Goal: Task Accomplishment & Management: Manage account settings

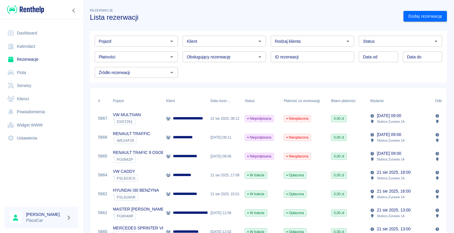
click at [118, 120] on span "DX57291" at bounding box center [124, 122] width 21 height 4
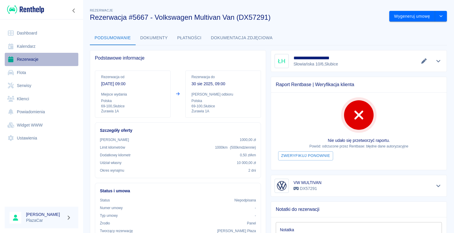
click at [31, 59] on link "Rezerwacje" at bounding box center [42, 59] width 74 height 13
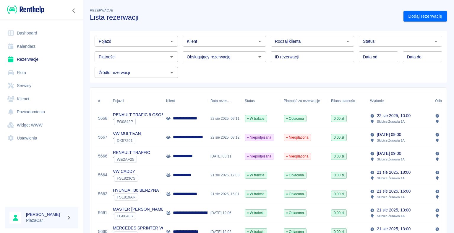
click at [192, 139] on p "**********" at bounding box center [193, 137] width 40 height 6
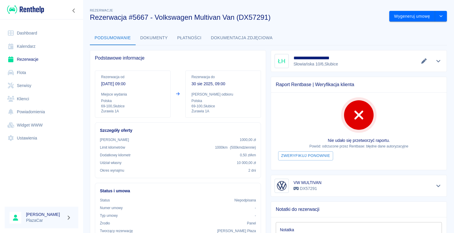
click at [39, 60] on link "Rezerwacje" at bounding box center [42, 59] width 74 height 13
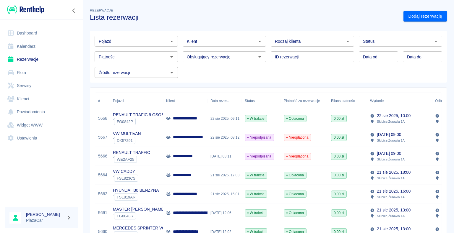
click at [186, 158] on p "**********" at bounding box center [185, 156] width 24 height 6
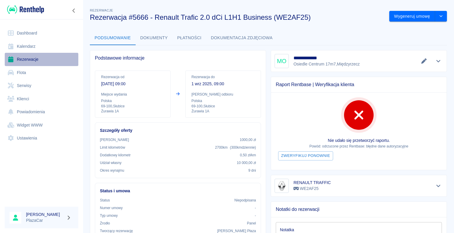
click at [27, 58] on link "Rezerwacje" at bounding box center [42, 59] width 74 height 13
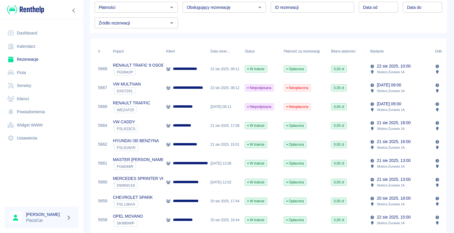
scroll to position [59, 0]
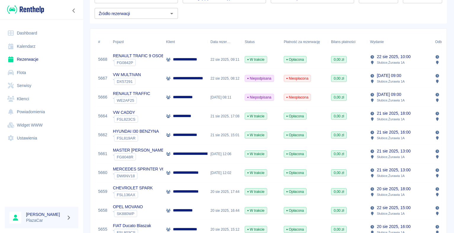
click at [30, 30] on link "Dashboard" at bounding box center [42, 33] width 74 height 13
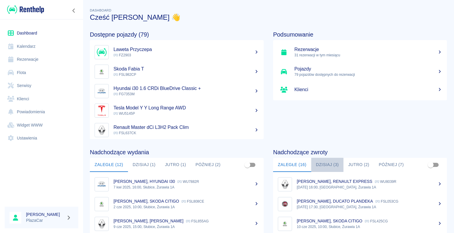
click at [325, 164] on button "Dzisiaj (3)" at bounding box center [327, 165] width 32 height 14
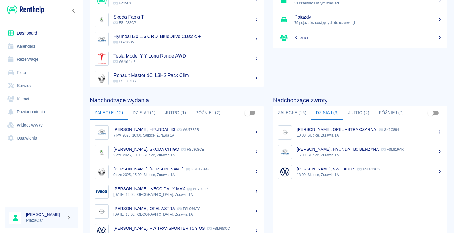
scroll to position [59, 0]
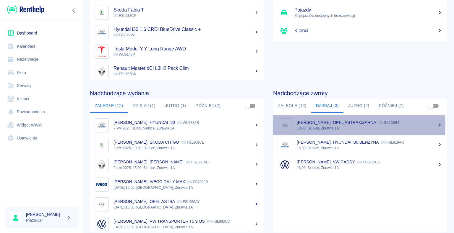
click at [323, 125] on p "[PERSON_NAME], OPEL ASTRA CZARNA" at bounding box center [336, 122] width 79 height 5
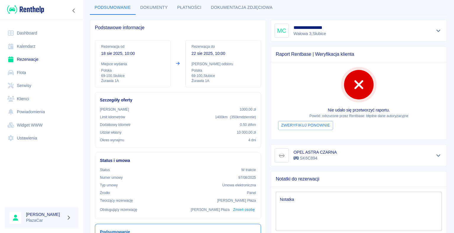
scroll to position [30, 0]
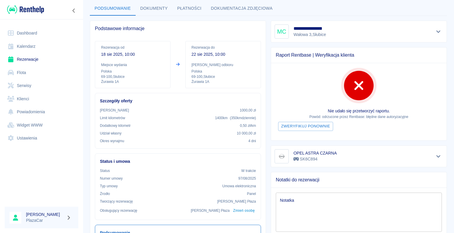
drag, startPoint x: 89, startPoint y: 15, endPoint x: 91, endPoint y: 1, distance: 14.6
click at [90, 12] on div "**********" at bounding box center [268, 183] width 371 height 421
click at [29, 60] on link "Rezerwacje" at bounding box center [42, 59] width 74 height 13
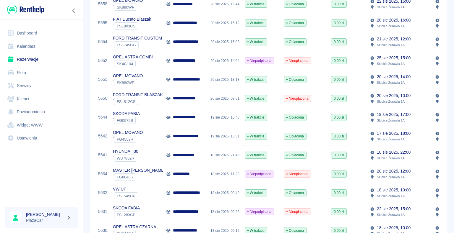
scroll to position [325, 0]
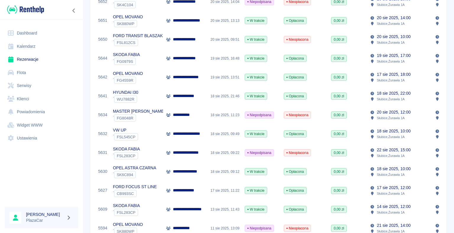
click at [141, 151] on div "SKODA FABIA ` FSL283CP" at bounding box center [136, 153] width 53 height 19
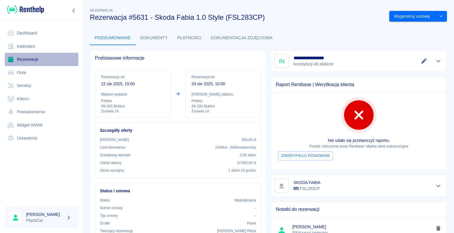
click at [31, 58] on link "Rezerwacje" at bounding box center [42, 59] width 74 height 13
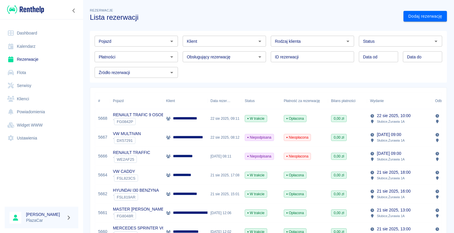
click at [177, 211] on p "**********" at bounding box center [210, 213] width 75 height 6
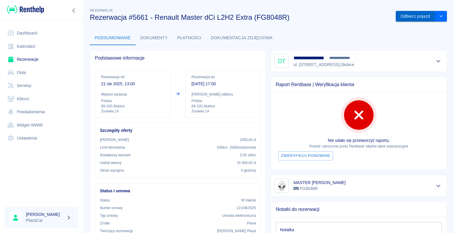
click at [404, 16] on button "Odbierz pojazd" at bounding box center [414, 16] width 39 height 11
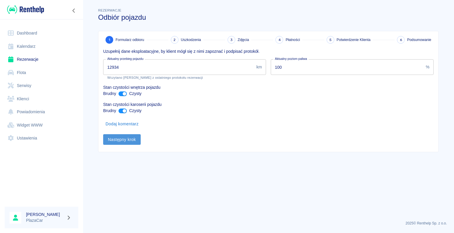
click at [118, 138] on button "Następny krok" at bounding box center [122, 139] width 38 height 11
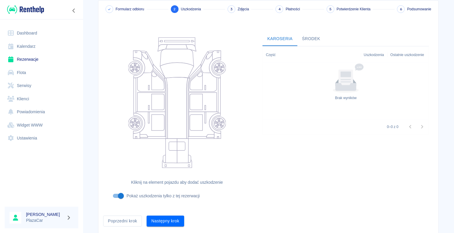
scroll to position [48, 0]
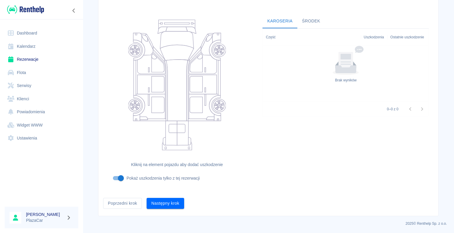
click at [162, 203] on button "Następny krok" at bounding box center [165, 203] width 38 height 11
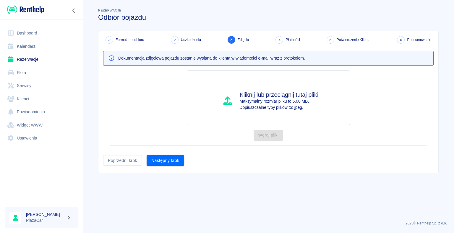
scroll to position [0, 0]
click at [167, 160] on button "Następny krok" at bounding box center [165, 160] width 38 height 11
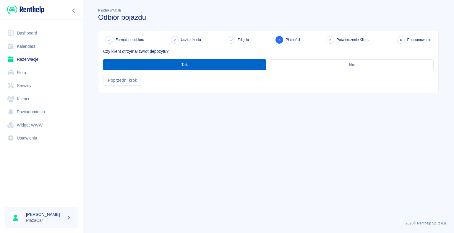
click at [183, 65] on button "Tak" at bounding box center [184, 64] width 163 height 11
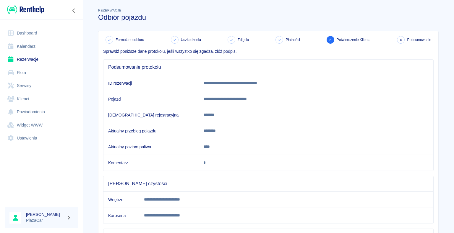
scroll to position [82, 0]
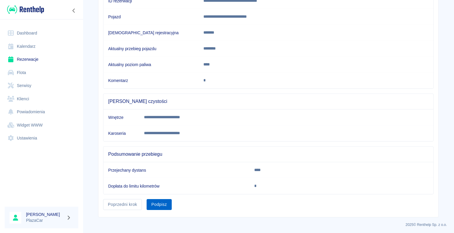
click at [157, 203] on button "Podpisz" at bounding box center [158, 204] width 25 height 11
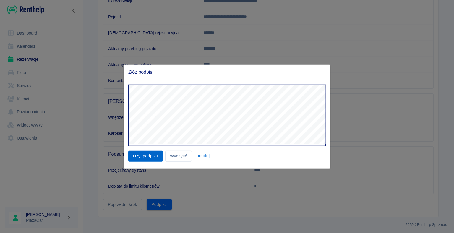
click at [145, 156] on button "Użyj podpisu" at bounding box center [145, 156] width 35 height 11
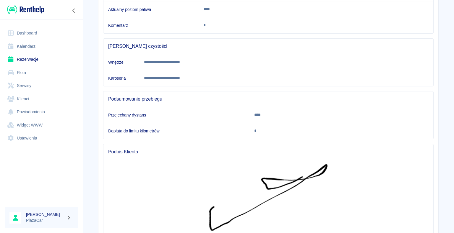
scroll to position [197, 0]
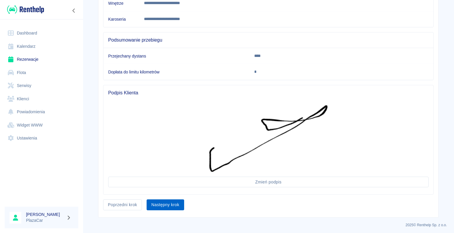
click at [163, 203] on button "Następny krok" at bounding box center [165, 205] width 38 height 11
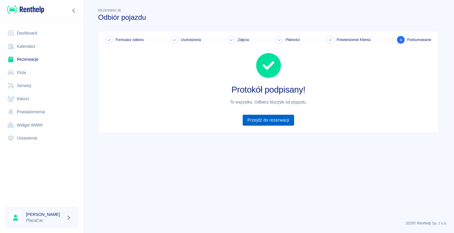
click at [267, 120] on link "Przejdź do rezerwacji" at bounding box center [267, 120] width 51 height 11
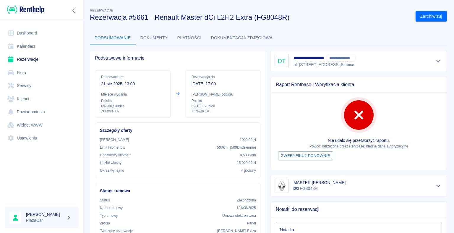
click at [31, 60] on link "Rezerwacje" at bounding box center [42, 59] width 74 height 13
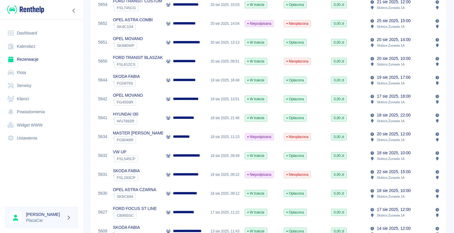
scroll to position [325, 0]
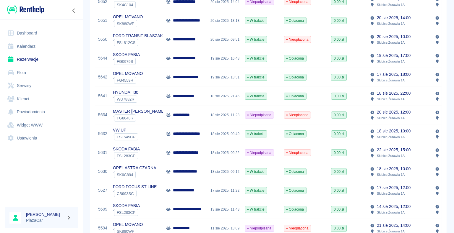
click at [148, 152] on div "SKODA FABIA ` FSL283CP" at bounding box center [136, 153] width 53 height 19
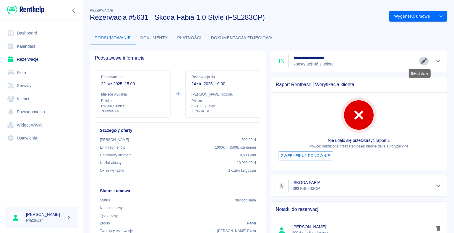
click at [420, 61] on icon "Edytuj dane" at bounding box center [423, 60] width 7 height 5
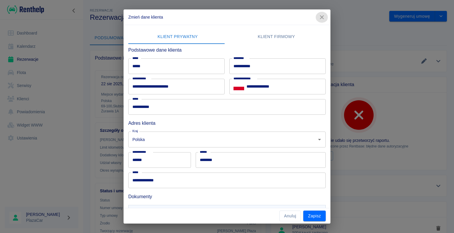
click at [323, 15] on icon "button" at bounding box center [322, 17] width 8 height 6
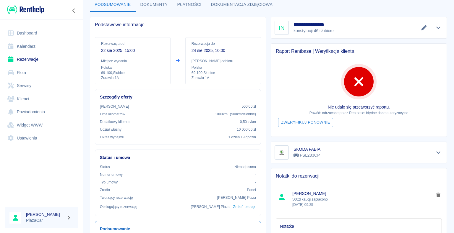
scroll to position [59, 0]
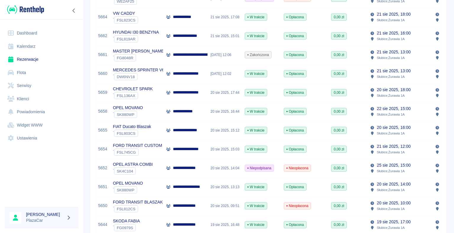
scroll to position [207, 0]
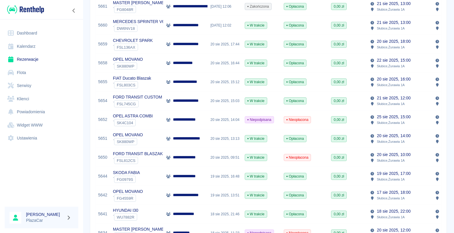
click at [151, 175] on div "SKODA FABIA ` FG0979S" at bounding box center [136, 176] width 53 height 19
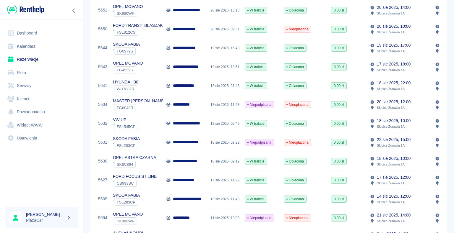
scroll to position [354, 0]
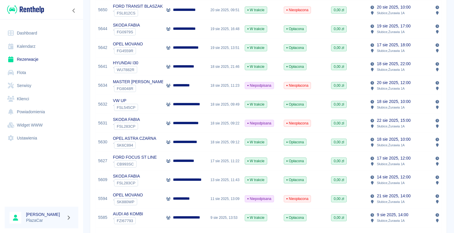
click at [32, 32] on link "Dashboard" at bounding box center [42, 33] width 74 height 13
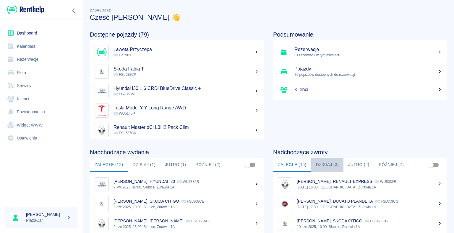
click at [326, 165] on button "Dzisiaj (3)" at bounding box center [327, 165] width 32 height 14
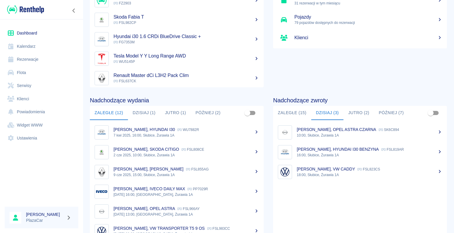
scroll to position [59, 0]
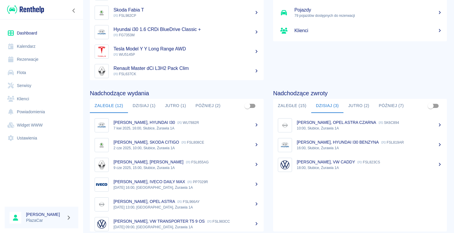
click at [332, 142] on p "[PERSON_NAME], HYUNDAI I30 BENZYNA" at bounding box center [338, 142] width 82 height 5
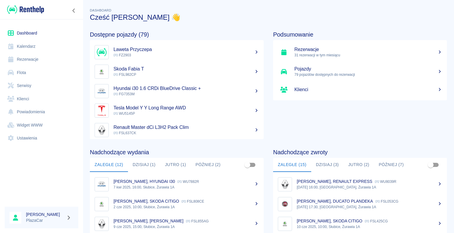
click at [321, 165] on button "Dzisiaj (3)" at bounding box center [327, 165] width 32 height 14
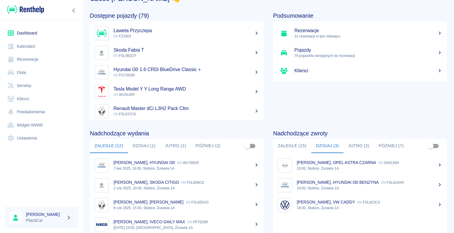
scroll to position [30, 0]
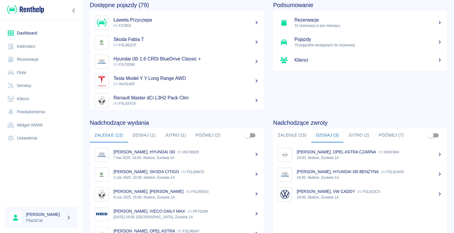
click at [336, 172] on p "[PERSON_NAME], HYUNDAI I30 BENZYNA" at bounding box center [338, 172] width 82 height 5
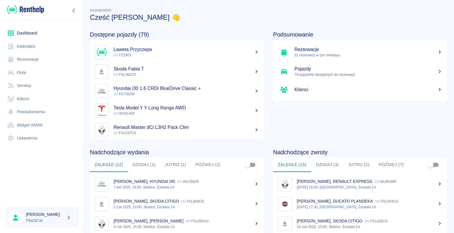
click at [322, 165] on button "Dzisiaj (3)" at bounding box center [327, 165] width 32 height 14
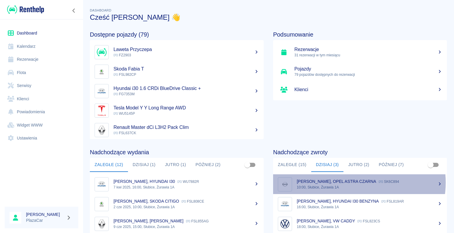
click at [354, 183] on p "[PERSON_NAME], OPEL ASTRA CZARNA" at bounding box center [336, 181] width 79 height 5
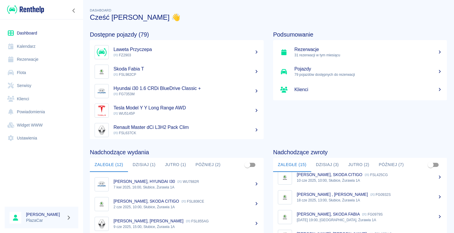
scroll to position [59, 0]
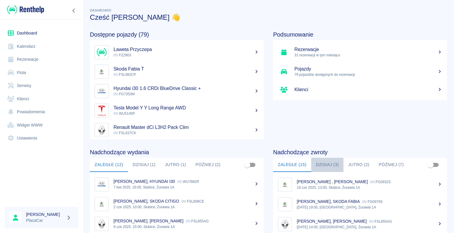
click at [323, 165] on button "Dzisiaj (3)" at bounding box center [327, 165] width 32 height 14
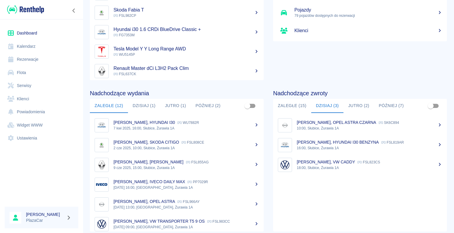
click at [332, 143] on p "[PERSON_NAME], HYUNDAI I30 BENZYNA" at bounding box center [338, 142] width 82 height 5
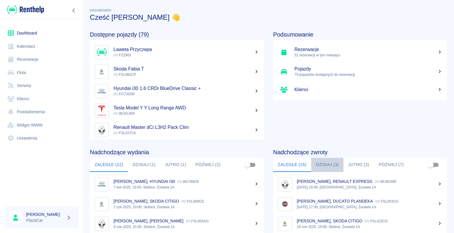
click at [323, 164] on button "Dzisiaj (3)" at bounding box center [327, 165] width 32 height 14
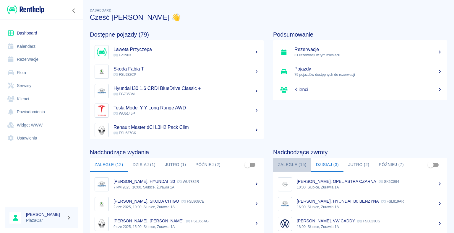
click at [292, 166] on button "Zaległe (15)" at bounding box center [292, 165] width 38 height 14
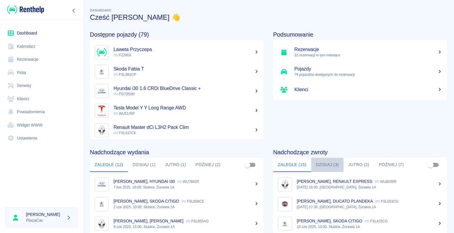
click at [325, 164] on button "Dzisiaj (3)" at bounding box center [327, 165] width 32 height 14
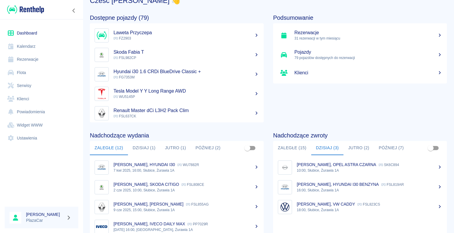
scroll to position [59, 0]
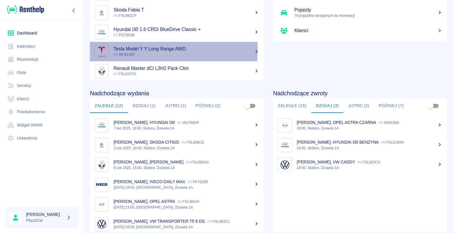
click at [131, 49] on h5 "Tesla Model Y Y Long Range AWD" at bounding box center [185, 49] width 145 height 6
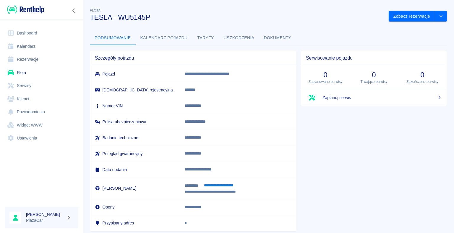
click at [437, 97] on icon at bounding box center [439, 97] width 5 height 4
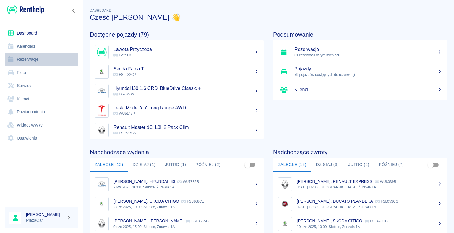
click at [38, 58] on link "Rezerwacje" at bounding box center [42, 59] width 74 height 13
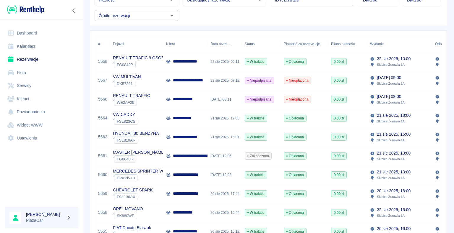
scroll to position [59, 0]
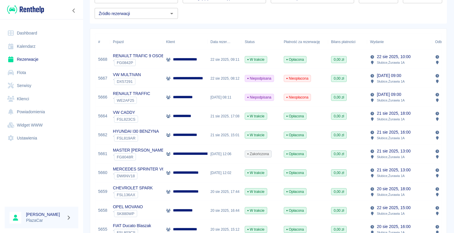
click at [206, 155] on p "**********" at bounding box center [210, 154] width 75 height 6
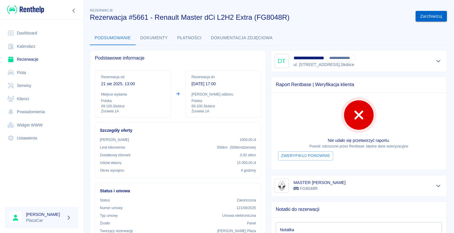
click at [426, 17] on button "Zarchiwizuj" at bounding box center [430, 16] width 31 height 11
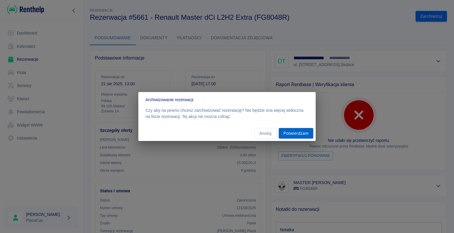
click at [298, 133] on button "Potwierdzam" at bounding box center [296, 133] width 35 height 11
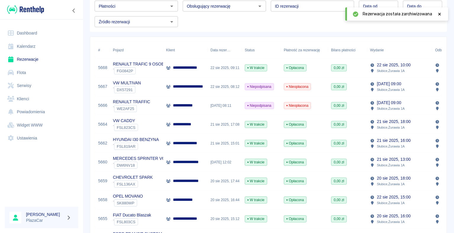
scroll to position [59, 0]
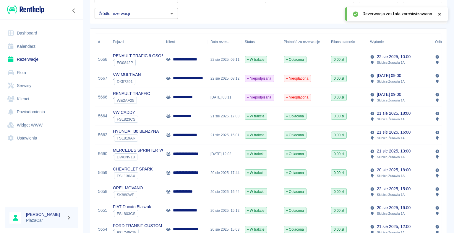
click at [199, 156] on p "**********" at bounding box center [191, 154] width 36 height 6
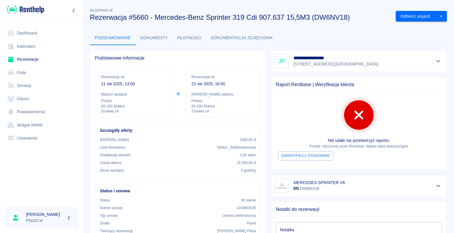
click at [439, 8] on div at bounding box center [439, 5] width 5 height 6
click at [407, 15] on button "Odbierz pojazd" at bounding box center [414, 16] width 39 height 11
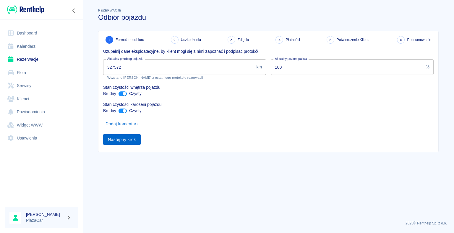
click at [121, 140] on button "Następny krok" at bounding box center [122, 139] width 38 height 11
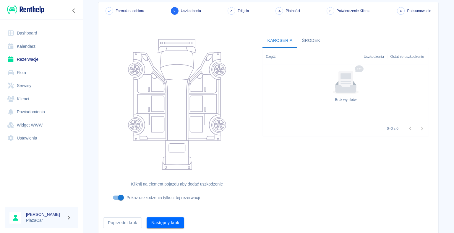
scroll to position [48, 0]
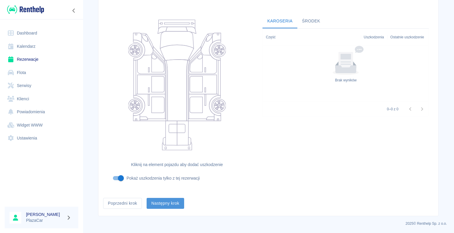
click at [166, 202] on button "Następny krok" at bounding box center [165, 203] width 38 height 11
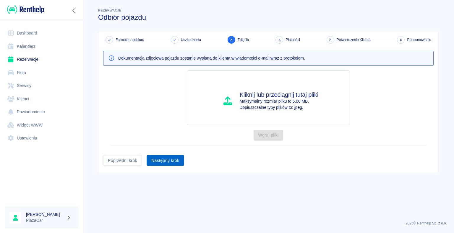
click at [165, 159] on button "Następny krok" at bounding box center [165, 160] width 38 height 11
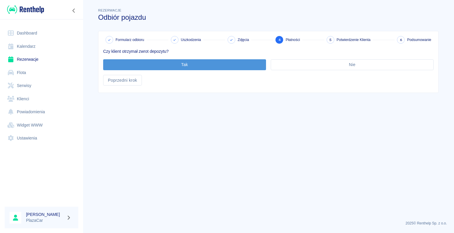
click at [182, 63] on button "Tak" at bounding box center [184, 64] width 163 height 11
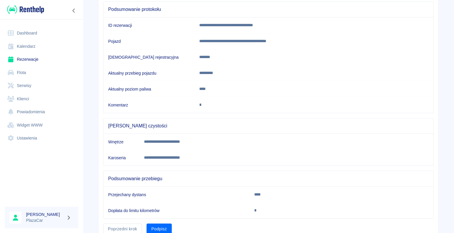
scroll to position [82, 0]
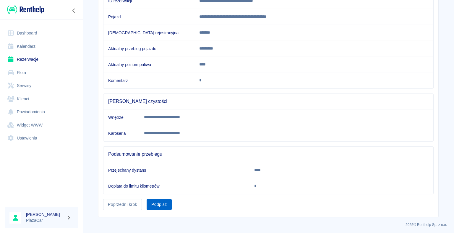
click at [159, 205] on button "Podpisz" at bounding box center [158, 204] width 25 height 11
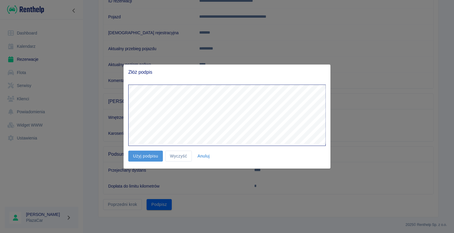
click at [146, 155] on button "Użyj podpisu" at bounding box center [145, 156] width 35 height 11
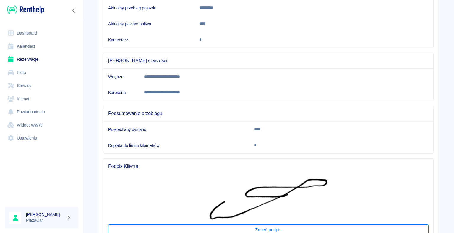
scroll to position [171, 0]
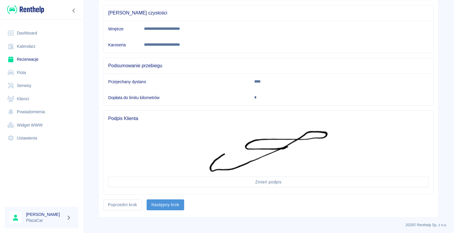
click at [164, 202] on button "Następny krok" at bounding box center [165, 205] width 38 height 11
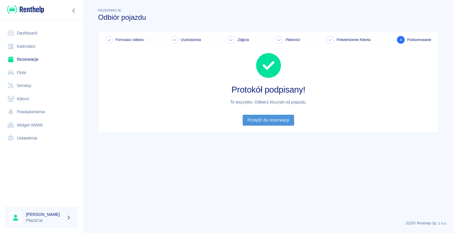
click at [266, 119] on link "Przejdź do rezerwacji" at bounding box center [267, 120] width 51 height 11
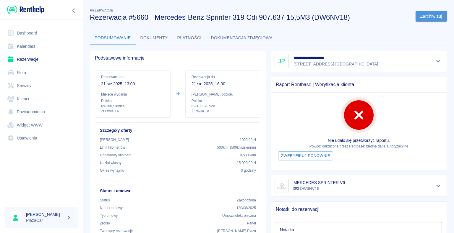
click at [422, 14] on button "Zarchiwizuj" at bounding box center [430, 16] width 31 height 11
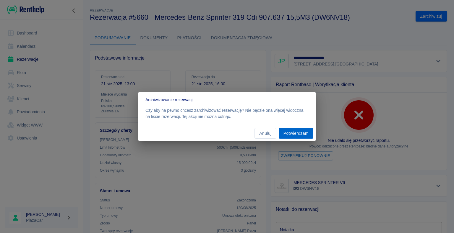
click at [298, 134] on button "Potwierdzam" at bounding box center [296, 133] width 35 height 11
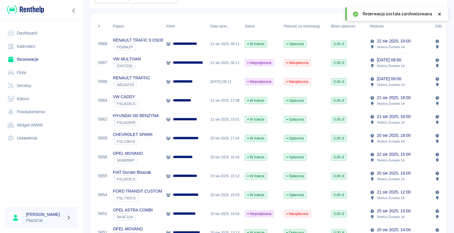
scroll to position [89, 0]
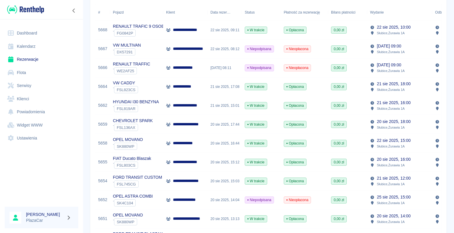
click at [193, 142] on p "**********" at bounding box center [185, 143] width 25 height 6
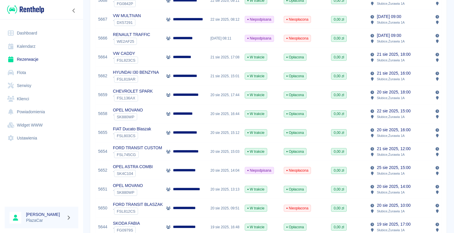
scroll to position [148, 0]
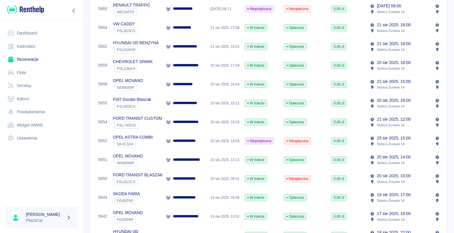
click at [158, 179] on div "` FSL812CS" at bounding box center [138, 181] width 50 height 7
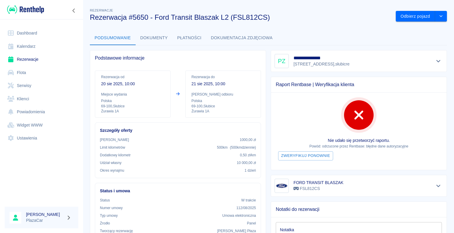
click at [158, 179] on div "Status i umowa Status W trakcie Numer umowy 112/08/2025 Typ umowy Umowa elektro…" at bounding box center [175, 213] width 171 height 71
click at [30, 60] on link "Rezerwacje" at bounding box center [42, 59] width 74 height 13
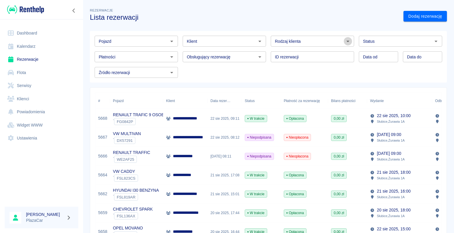
click at [346, 41] on icon "Otwórz" at bounding box center [347, 41] width 3 height 1
click at [317, 54] on li "Osoba prywatna" at bounding box center [309, 54] width 82 height 10
type input "Osoba prywatna"
click at [409, 17] on link "Dodaj rezerwację" at bounding box center [424, 16] width 43 height 11
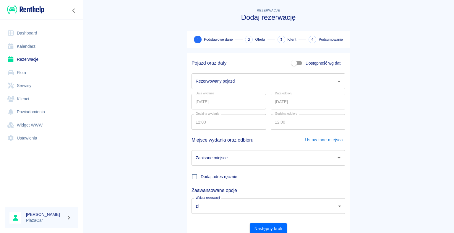
click at [337, 81] on icon "Otwórz" at bounding box center [338, 81] width 3 height 1
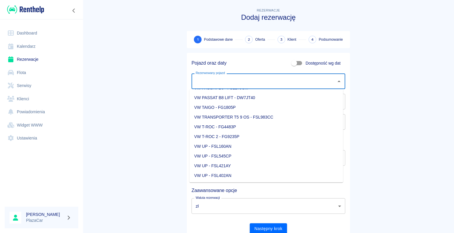
scroll to position [797, 0]
click at [255, 147] on li "VW TRANSPORTER T5 9 OS - FSL983CC" at bounding box center [266, 147] width 154 height 10
type input "VW TRANSPORTER T5 9 OS - FSL983CC"
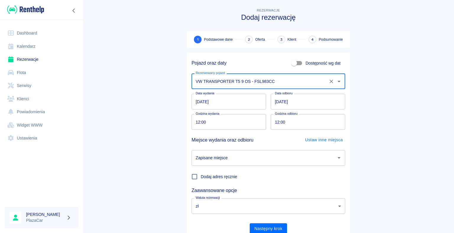
click at [337, 156] on icon "Otwórz" at bounding box center [338, 157] width 7 height 7
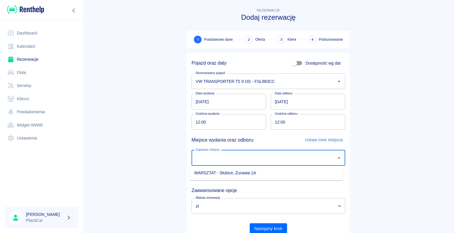
click at [306, 173] on li "WARSZTAT - Słubice, Żurawia 1A" at bounding box center [266, 173] width 154 height 10
type input "WARSZTAT - Słubice, Żurawia 1A"
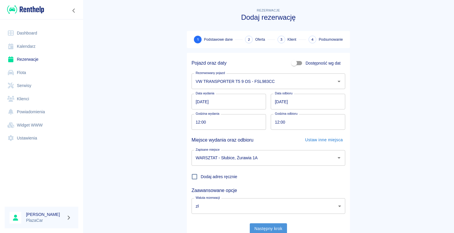
click at [269, 226] on button "Następny krok" at bounding box center [269, 229] width 38 height 11
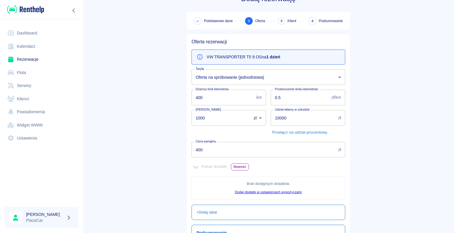
scroll to position [0, 0]
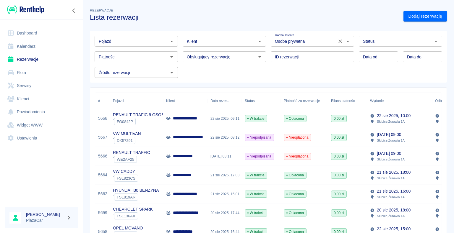
click at [344, 42] on icon "Otwórz" at bounding box center [347, 41] width 7 height 7
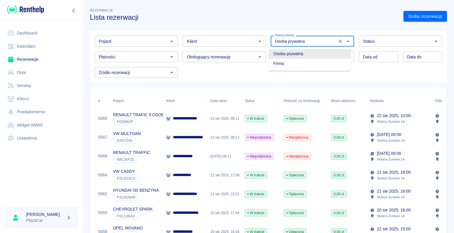
click at [326, 53] on li "Osoba prywatna" at bounding box center [309, 54] width 82 height 10
click at [310, 58] on input "ID rezerwacji" at bounding box center [312, 56] width 83 height 11
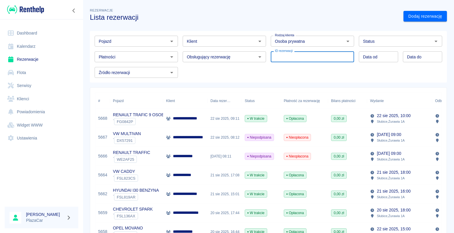
click at [354, 19] on h3 "Lista rezerwacji" at bounding box center [244, 17] width 309 height 8
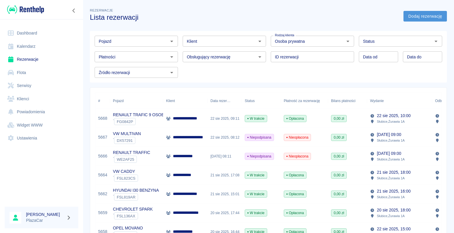
click at [409, 16] on link "Dodaj rezerwację" at bounding box center [424, 16] width 43 height 11
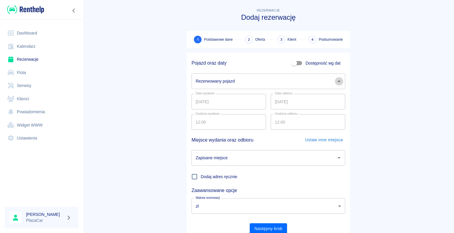
click at [337, 81] on icon "Otwórz" at bounding box center [338, 81] width 3 height 1
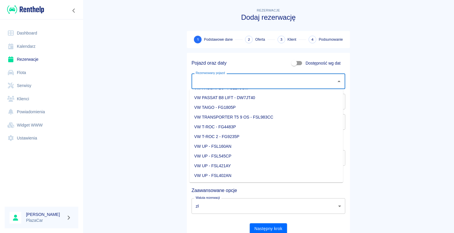
scroll to position [828, 0]
click at [251, 115] on li "VW TRANSPORTER T5 9 OS - FSL983CC" at bounding box center [266, 117] width 154 height 10
type input "VW TRANSPORTER T5 9 OS - FSL983CC"
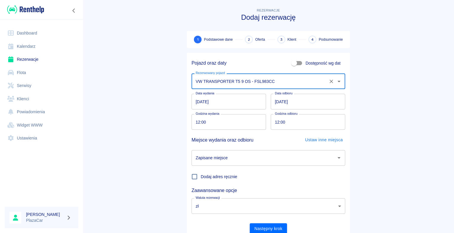
click at [277, 121] on input "12:00" at bounding box center [306, 122] width 70 height 16
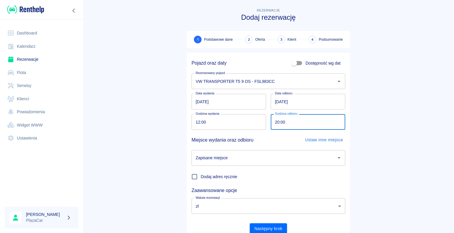
type input "20:00"
click at [383, 102] on main "Rezerwacje Dodaj rezerwację 1 Podstawowe dane 2 Oferta 3 Klient 4 Podsumowanie …" at bounding box center [268, 123] width 371 height 232
click at [338, 158] on icon "Otwórz" at bounding box center [338, 157] width 7 height 7
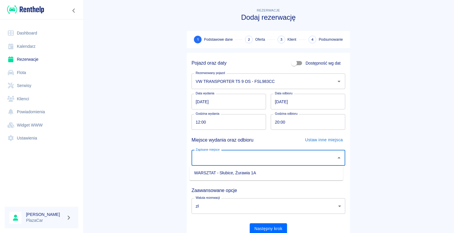
click at [319, 172] on li "WARSZTAT - Słubice, Żurawia 1A" at bounding box center [266, 173] width 154 height 10
type input "WARSZTAT - Słubice, Żurawia 1A"
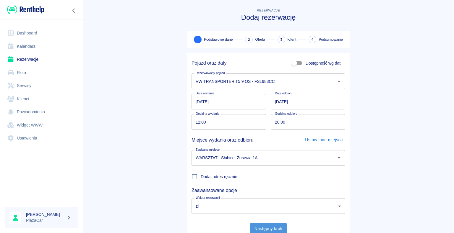
click at [265, 229] on button "Następny krok" at bounding box center [269, 229] width 38 height 11
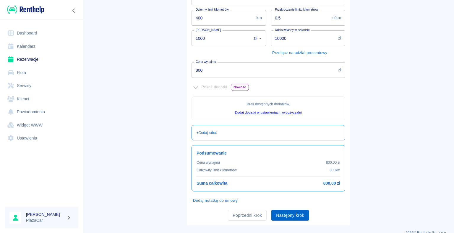
scroll to position [107, 0]
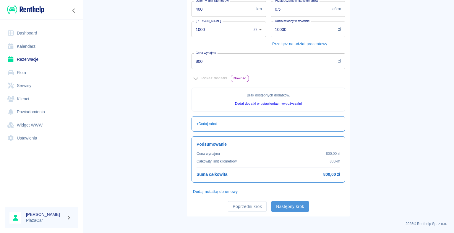
click at [286, 206] on button "Następny krok" at bounding box center [290, 206] width 38 height 11
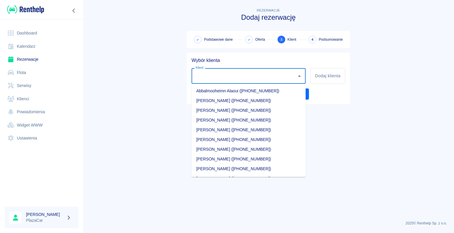
click at [204, 74] on div "Klient Klient" at bounding box center [248, 76] width 114 height 16
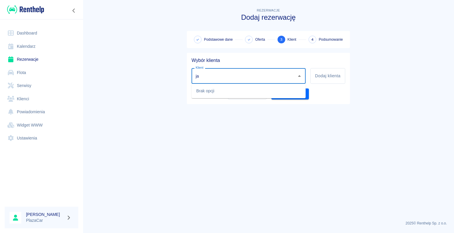
type input "j"
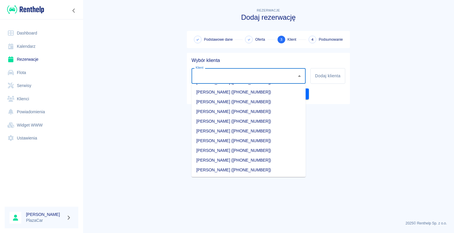
scroll to position [8331, 0]
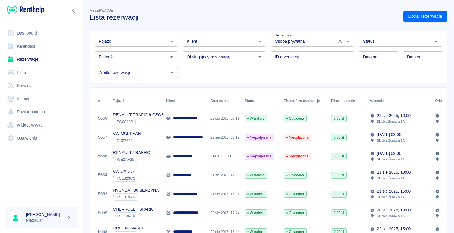
click at [344, 41] on icon "Otwórz" at bounding box center [347, 41] width 7 height 7
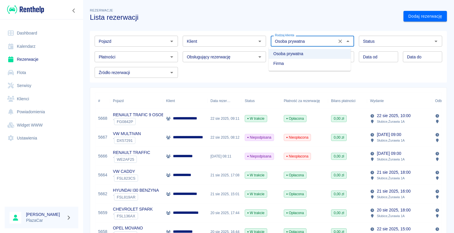
click at [323, 64] on li "Firma" at bounding box center [309, 64] width 82 height 10
type input "Firma"
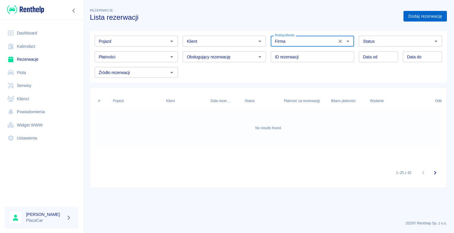
click at [415, 14] on link "Dodaj rezerwację" at bounding box center [424, 16] width 43 height 11
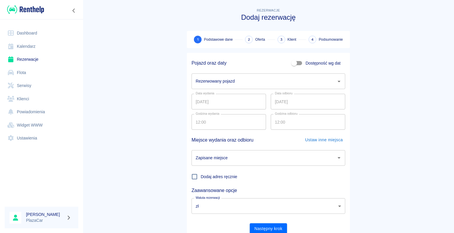
click at [338, 81] on icon "Otwórz" at bounding box center [338, 81] width 7 height 7
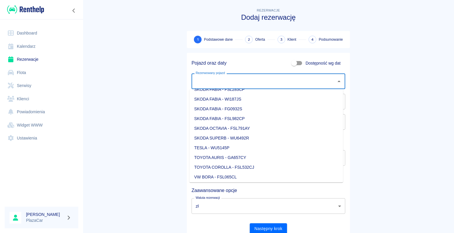
scroll to position [828, 0]
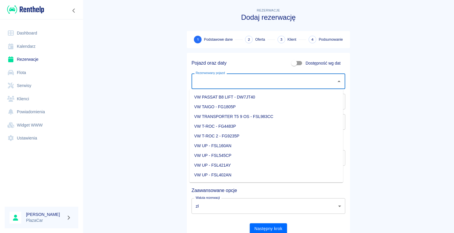
click at [260, 117] on li "VW TRANSPORTER T5 9 OS - FSL983CC" at bounding box center [266, 117] width 154 height 10
type input "VW TRANSPORTER T5 9 OS - FSL983CC"
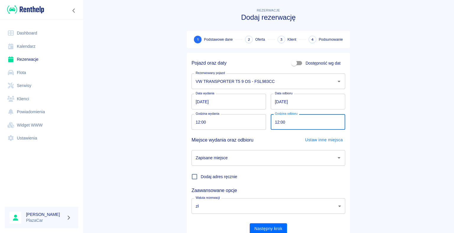
click at [276, 122] on input "12:00" at bounding box center [306, 122] width 70 height 16
type input "20:00"
drag, startPoint x: 135, startPoint y: 138, endPoint x: 138, endPoint y: 136, distance: 3.4
click at [136, 137] on main "Rezerwacje Dodaj rezerwację 1 Podstawowe dane 2 Oferta 3 Klient 4 Podsumowanie …" at bounding box center [268, 123] width 371 height 232
click at [335, 159] on icon "Otwórz" at bounding box center [338, 157] width 7 height 7
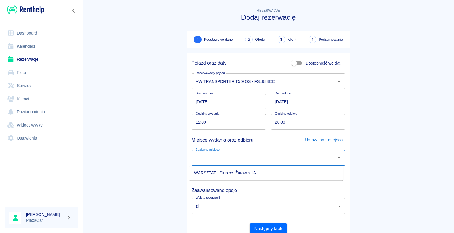
click at [317, 175] on li "WARSZTAT - Słubice, Żurawia 1A" at bounding box center [266, 173] width 154 height 10
type input "WARSZTAT - Słubice, Żurawia 1A"
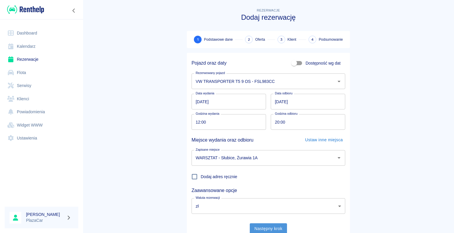
click at [264, 228] on button "Następny krok" at bounding box center [269, 229] width 38 height 11
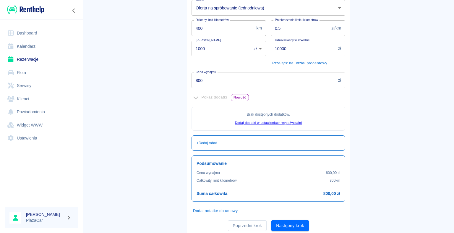
scroll to position [107, 0]
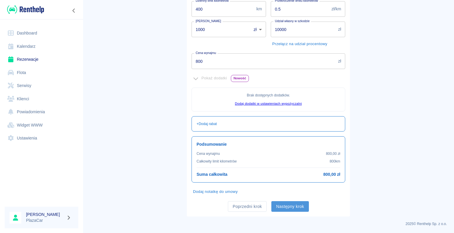
click at [291, 205] on button "Następny krok" at bounding box center [290, 206] width 38 height 11
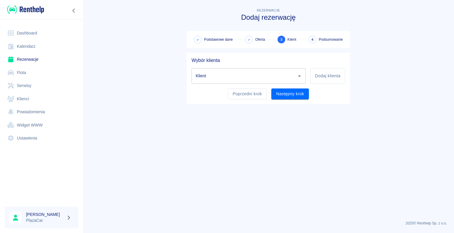
click at [225, 76] on input "Klient" at bounding box center [244, 76] width 100 height 10
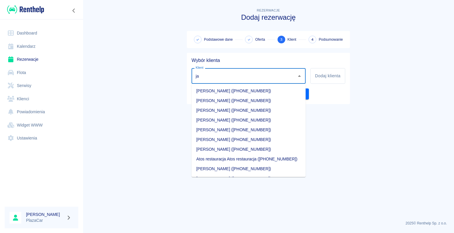
type input "j"
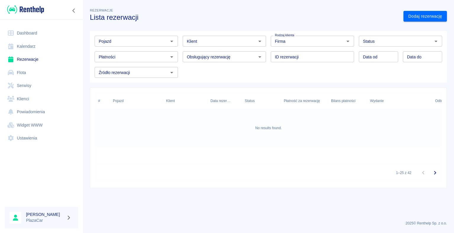
click at [32, 59] on link "Rezerwacje" at bounding box center [42, 59] width 74 height 13
click at [32, 33] on link "Dashboard" at bounding box center [42, 33] width 74 height 13
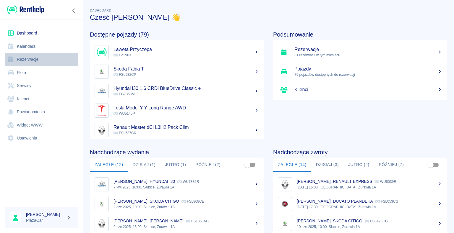
click at [31, 58] on link "Rezerwacje" at bounding box center [42, 59] width 74 height 13
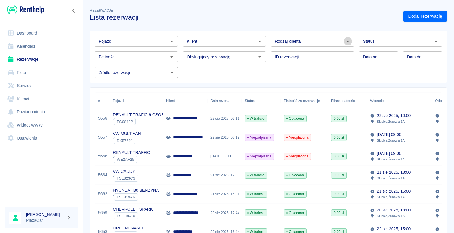
click at [344, 40] on icon "Otwórz" at bounding box center [347, 41] width 7 height 7
click at [330, 53] on li "Osoba prywatna" at bounding box center [309, 54] width 82 height 10
type input "Osoba prywatna"
click at [407, 17] on link "Dodaj rezerwację" at bounding box center [424, 16] width 43 height 11
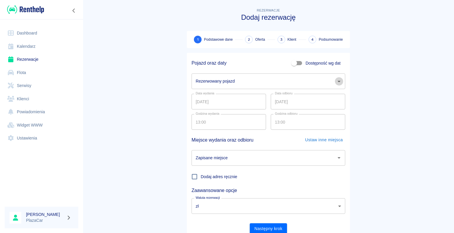
click at [337, 82] on icon "Otwórz" at bounding box center [338, 81] width 7 height 7
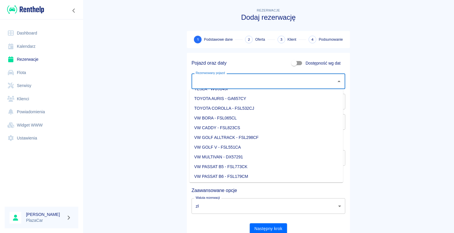
scroll to position [828, 0]
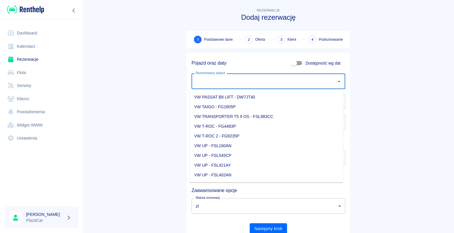
click at [278, 115] on li "VW TRANSPORTER T5 9 OS - FSL983CC" at bounding box center [266, 117] width 154 height 10
type input "VW TRANSPORTER T5 9 OS - FSL983CC"
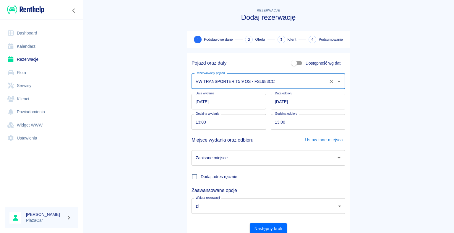
click at [276, 121] on input "13:00" at bounding box center [306, 122] width 70 height 16
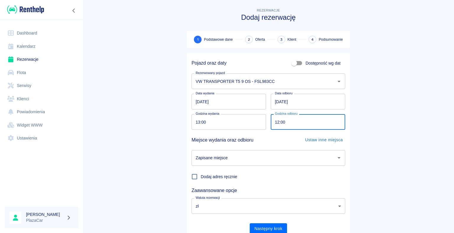
type input "12:00"
click at [404, 165] on main "Rezerwacje Dodaj rezerwację 1 Podstawowe dane 2 Oferta 3 Klient 4 Podsumowanie …" at bounding box center [268, 123] width 371 height 232
click at [336, 159] on icon "Otwórz" at bounding box center [338, 157] width 7 height 7
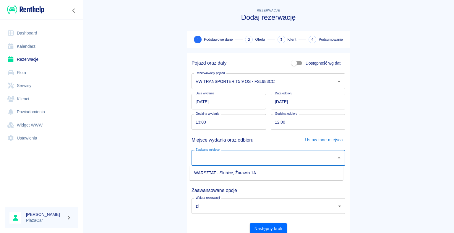
click at [318, 171] on li "WARSZTAT - Słubice, Żurawia 1A" at bounding box center [266, 173] width 154 height 10
type input "WARSZTAT - Słubice, Żurawia 1A"
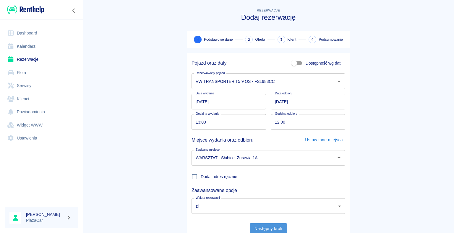
click at [265, 227] on button "Następny krok" at bounding box center [269, 229] width 38 height 11
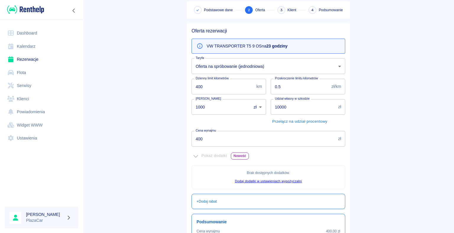
scroll to position [19, 0]
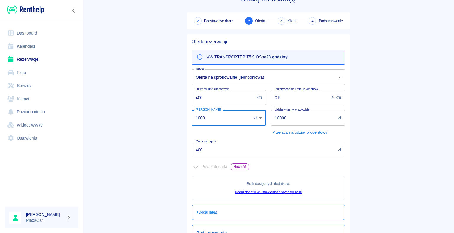
click at [202, 118] on input "1000" at bounding box center [219, 118] width 56 height 16
type input "1"
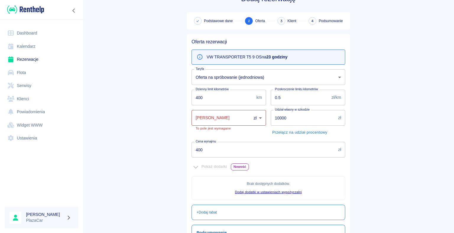
click at [131, 151] on main "Rezerwacje Dodaj rezerwację Podstawowe dane 2 Oferta 3 Klient 4 Podsumowanie Of…" at bounding box center [268, 146] width 371 height 317
click at [200, 117] on input "[PERSON_NAME]" at bounding box center [219, 118] width 56 height 16
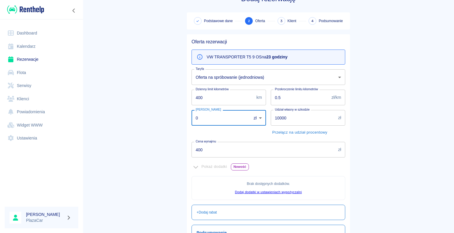
type input "0"
click at [184, 122] on div "Oferta rezerwacji VW TRANSPORTER T5 9 OS na 23 godziny Taryfa Oferta na spróbow…" at bounding box center [266, 168] width 168 height 276
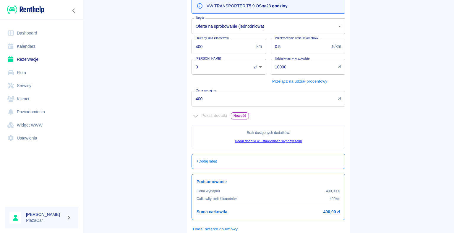
scroll to position [107, 0]
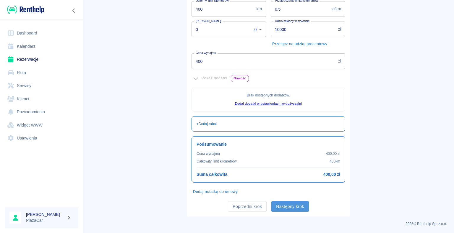
click at [287, 205] on button "Następny krok" at bounding box center [290, 206] width 38 height 11
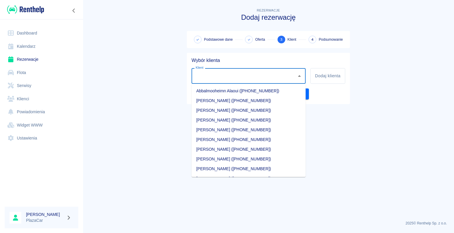
click at [201, 78] on input "Klient" at bounding box center [244, 76] width 100 height 10
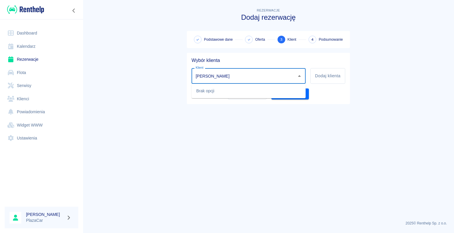
type input "[PERSON_NAME]"
click at [150, 94] on main "Rezerwacje Dodaj rezerwację Podstawowe dane Oferta 3 Klient 4 Podsumowanie Wybó…" at bounding box center [268, 111] width 371 height 209
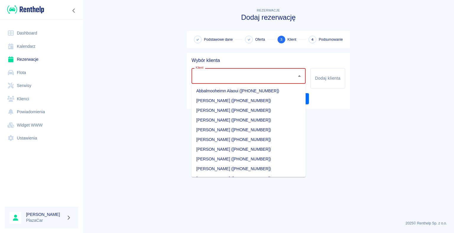
click at [208, 76] on input "Klient" at bounding box center [244, 76] width 100 height 10
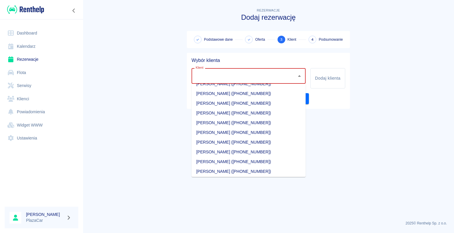
scroll to position [473, 0]
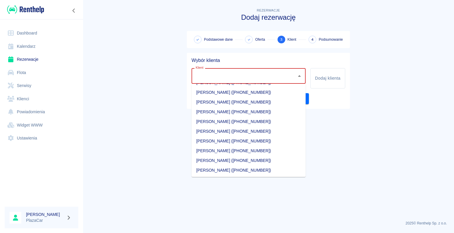
click at [211, 75] on input "Klient" at bounding box center [244, 76] width 100 height 10
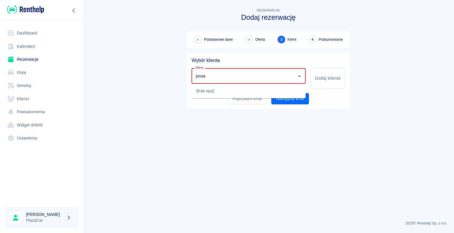
type input "jonse"
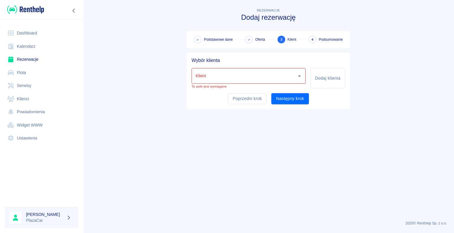
click at [325, 204] on main "Rezerwacje Dodaj rezerwację Podstawowe dane Oferta 3 Klient 4 Podsumowanie Wybó…" at bounding box center [268, 111] width 371 height 209
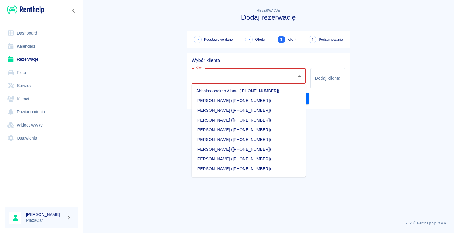
click at [206, 75] on input "Klient" at bounding box center [244, 76] width 100 height 10
type input "j"
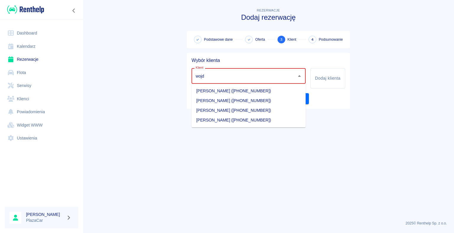
click at [215, 90] on li "[PERSON_NAME] ([PHONE_NUMBER])" at bounding box center [248, 91] width 114 height 10
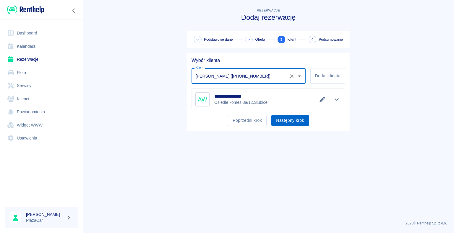
type input "[PERSON_NAME] ([PHONE_NUMBER])"
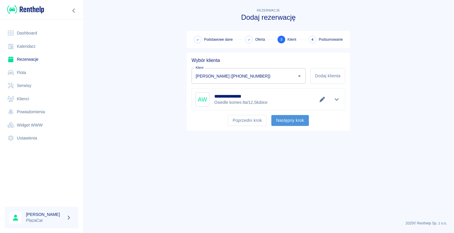
click at [285, 120] on button "Następny krok" at bounding box center [290, 120] width 38 height 11
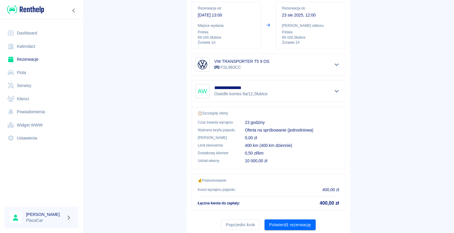
scroll to position [84, 0]
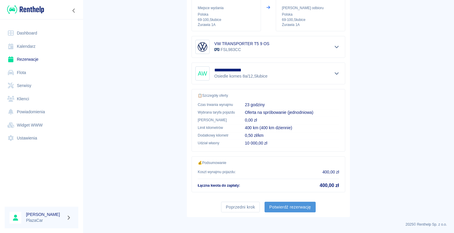
click at [287, 206] on button "Potwierdź rezerwację" at bounding box center [289, 207] width 51 height 11
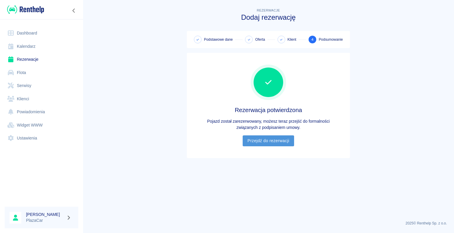
click at [266, 142] on link "Przejdź do rezerwacji" at bounding box center [267, 141] width 51 height 11
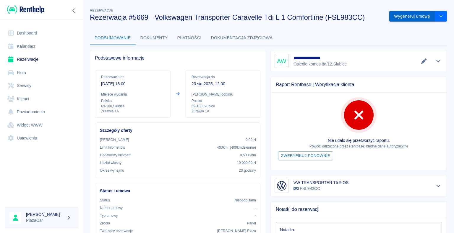
click at [405, 16] on button "Wygeneruj umowę" at bounding box center [412, 16] width 46 height 11
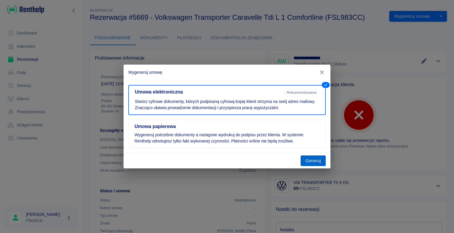
click at [310, 160] on button "Generuj" at bounding box center [312, 161] width 25 height 11
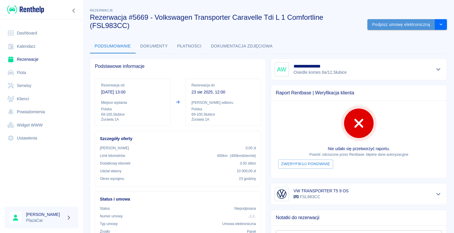
click at [389, 24] on button "Podpisz umowę elektroniczną" at bounding box center [401, 24] width 68 height 11
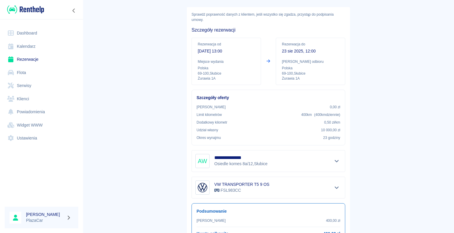
scroll to position [69, 0]
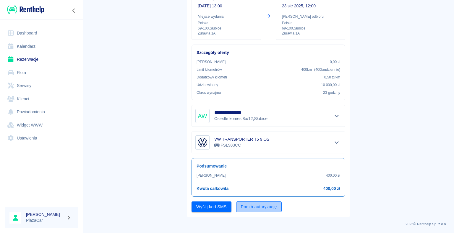
click at [250, 207] on button "Pomiń autoryzację" at bounding box center [258, 207] width 45 height 11
click at [215, 205] on button "Podpisz umowę" at bounding box center [211, 207] width 40 height 11
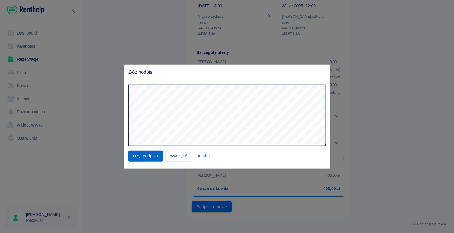
click at [145, 157] on button "Użyj podpisu" at bounding box center [145, 156] width 35 height 11
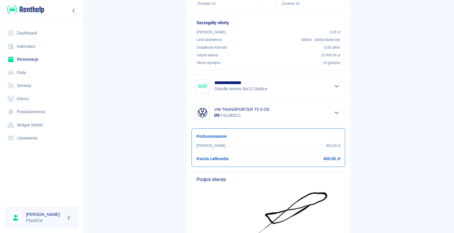
scroll to position [186, 0]
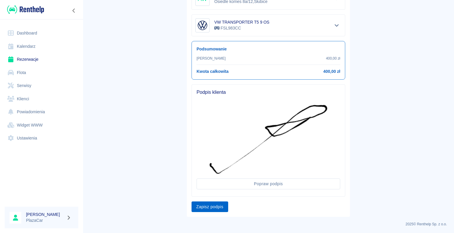
click at [204, 205] on button "Zapisz podpis" at bounding box center [209, 207] width 37 height 11
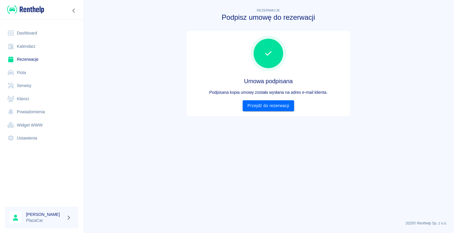
scroll to position [0, 0]
click at [266, 104] on link "Przejdź do rezerwacji" at bounding box center [267, 105] width 51 height 11
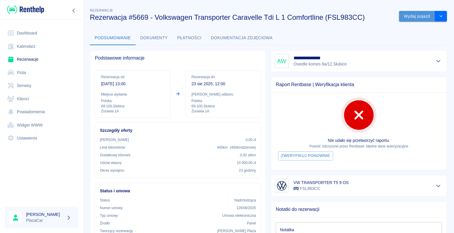
click at [410, 15] on button "Wydaj pojazd" at bounding box center [417, 16] width 36 height 11
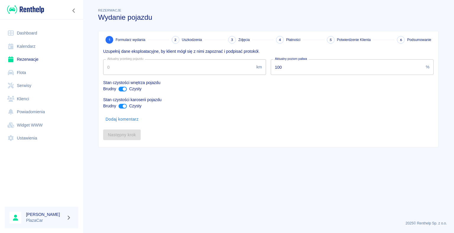
type input "349326"
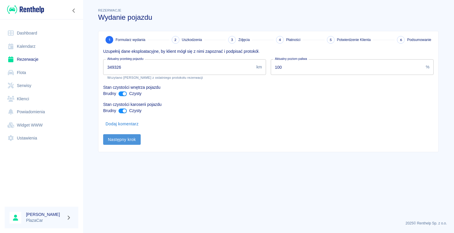
click at [119, 139] on button "Następny krok" at bounding box center [122, 139] width 38 height 11
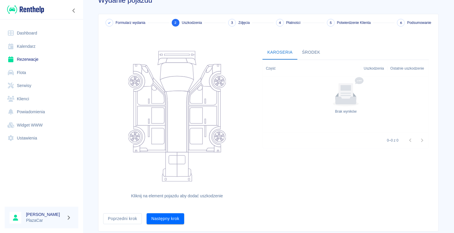
scroll to position [32, 0]
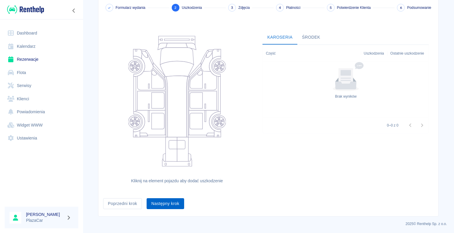
click at [163, 204] on button "Następny krok" at bounding box center [165, 203] width 38 height 11
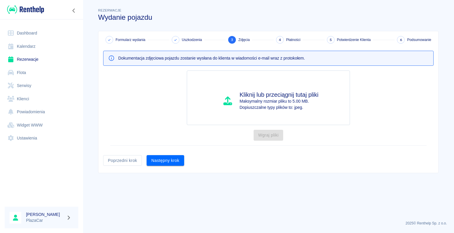
scroll to position [0, 0]
click at [165, 159] on button "Następny krok" at bounding box center [165, 160] width 38 height 11
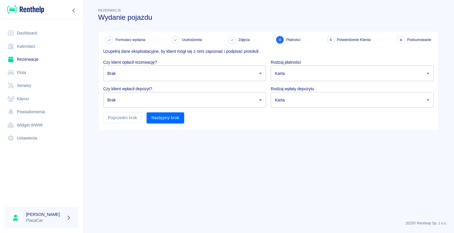
click at [260, 72] on body "Używamy plików Cookies, by zapewnić Ci najlepsze możliwe doświadczenie. Aby dow…" at bounding box center [227, 116] width 454 height 233
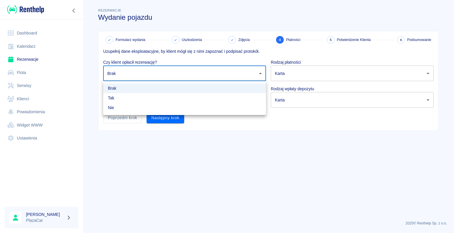
click at [219, 108] on li "Nie" at bounding box center [184, 108] width 163 height 10
type input "false"
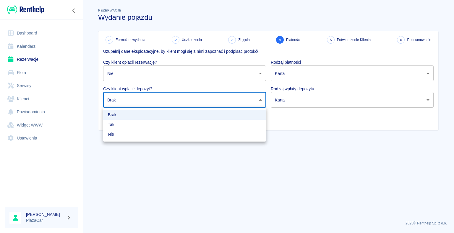
click at [260, 99] on body "Używamy plików Cookies, by zapewnić Ci najlepsze możliwe doświadczenie. Aby dow…" at bounding box center [227, 116] width 454 height 233
click at [210, 133] on li "Nie" at bounding box center [184, 135] width 163 height 10
type input "false"
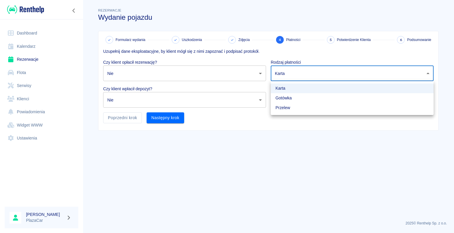
click at [428, 72] on body "Używamy plików Cookies, by zapewnić Ci najlepsze możliwe doświadczenie. Aby dow…" at bounding box center [227, 116] width 454 height 233
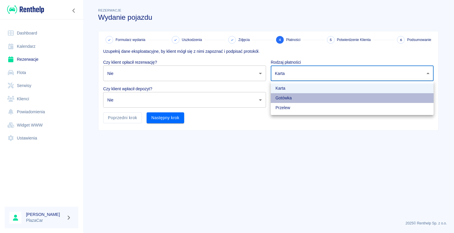
click at [420, 96] on li "Gotówka" at bounding box center [352, 98] width 163 height 10
type input "cash"
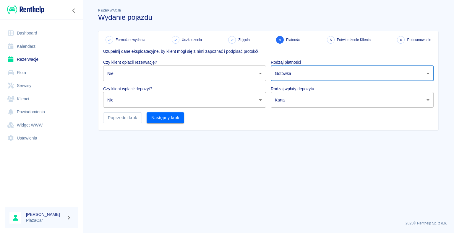
click at [426, 100] on body "Używamy plików Cookies, by zapewnić Ci najlepsze możliwe doświadczenie. Aby dow…" at bounding box center [227, 116] width 454 height 233
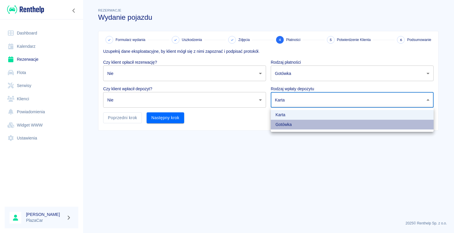
click at [386, 123] on li "Gotówka" at bounding box center [352, 125] width 163 height 10
type input "cash"
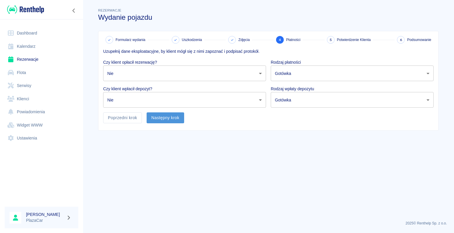
click at [168, 118] on button "Następny krok" at bounding box center [165, 118] width 38 height 11
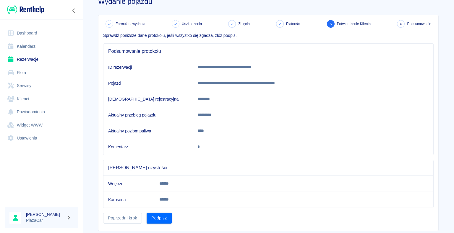
scroll to position [30, 0]
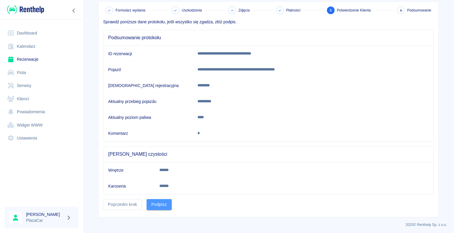
click at [157, 203] on button "Podpisz" at bounding box center [158, 204] width 25 height 11
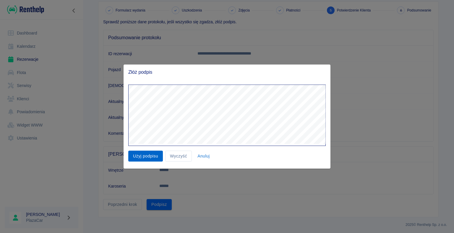
click at [143, 157] on button "Użyj podpisu" at bounding box center [145, 156] width 35 height 11
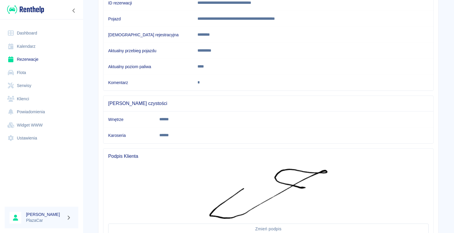
scroll to position [118, 0]
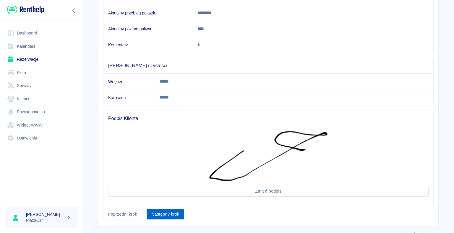
click at [163, 213] on button "Następny krok" at bounding box center [165, 214] width 38 height 11
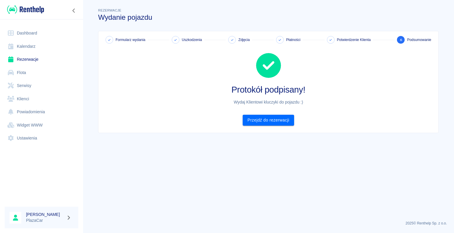
scroll to position [0, 0]
click at [267, 120] on link "Przejdź do rezerwacji" at bounding box center [267, 120] width 51 height 11
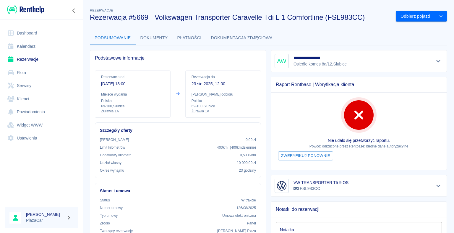
click at [32, 58] on link "Rezerwacje" at bounding box center [42, 59] width 74 height 13
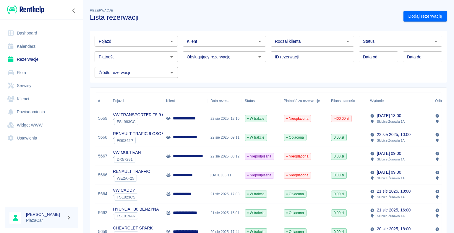
click at [251, 123] on div "W trakcie" at bounding box center [261, 118] width 39 height 19
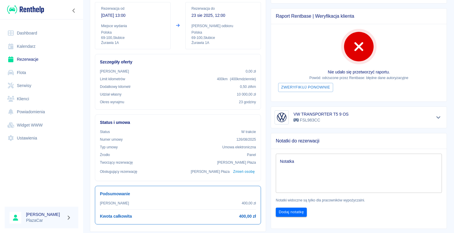
scroll to position [65, 0]
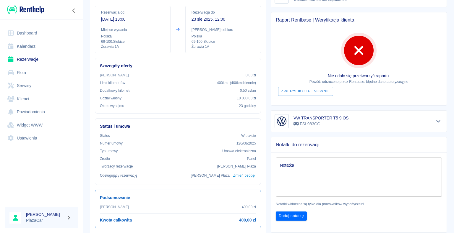
click at [284, 161] on div "x Notatka" at bounding box center [359, 177] width 166 height 39
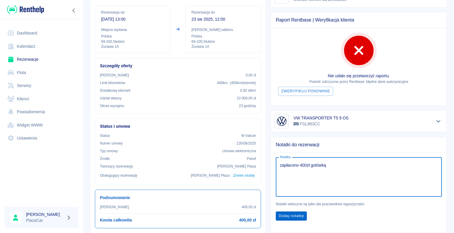
type textarea "zapłacono 400zł gotówką"
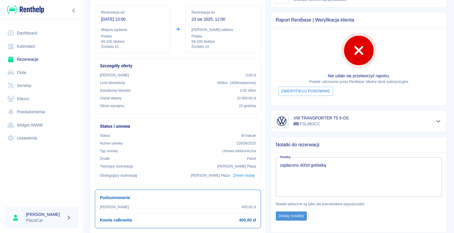
click at [290, 215] on button "Dodaj notatkę" at bounding box center [291, 216] width 31 height 9
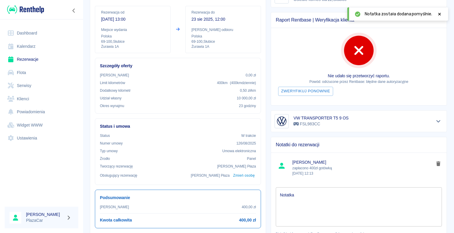
click at [30, 60] on link "Rezerwacje" at bounding box center [42, 59] width 74 height 13
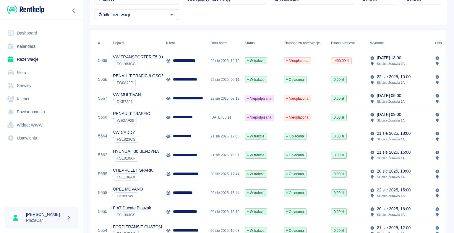
scroll to position [59, 0]
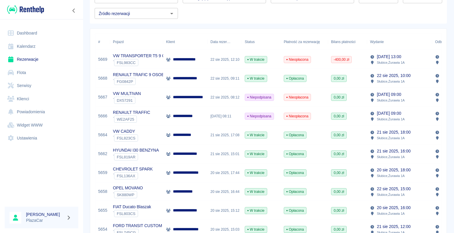
click at [198, 211] on p "**********" at bounding box center [187, 211] width 29 height 6
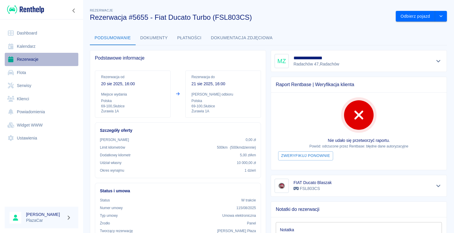
click at [30, 60] on link "Rezerwacje" at bounding box center [42, 59] width 74 height 13
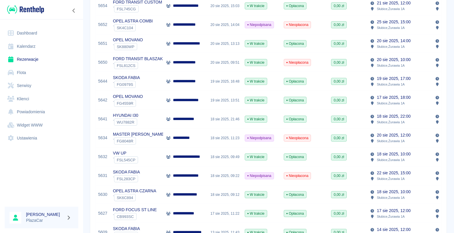
scroll to position [325, 0]
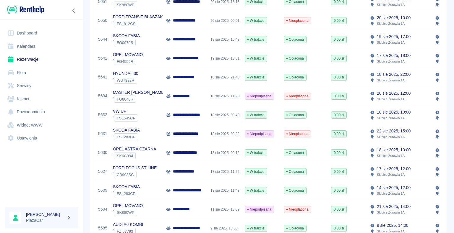
click at [190, 133] on p "**********" at bounding box center [190, 134] width 34 height 6
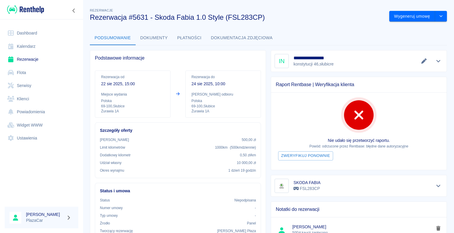
click at [28, 32] on link "Dashboard" at bounding box center [42, 33] width 74 height 13
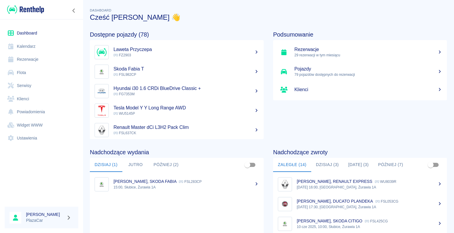
click at [30, 56] on link "Rezerwacje" at bounding box center [42, 59] width 74 height 13
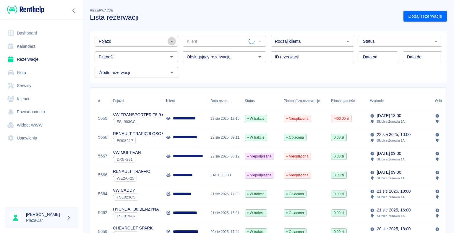
click at [170, 41] on icon "Otwórz" at bounding box center [171, 41] width 3 height 1
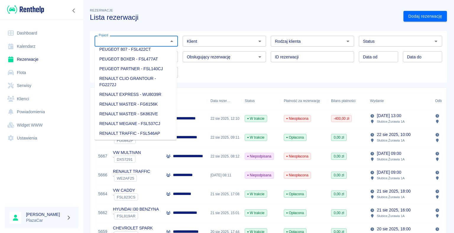
scroll to position [538, 0]
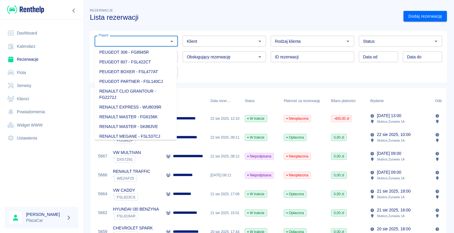
click at [142, 87] on li "PEUGEOT PARTNER - FSL140CJ" at bounding box center [136, 82] width 82 height 10
type input "PEUGEOT PARTNER - FSL140CJ"
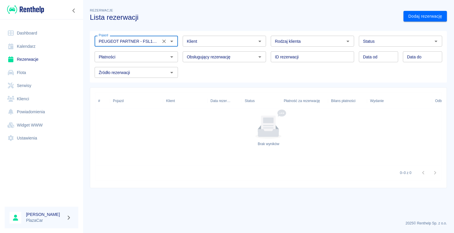
type input "DD.MM.YYYY"
click at [374, 57] on input "DD.MM.YYYY" at bounding box center [378, 56] width 39 height 11
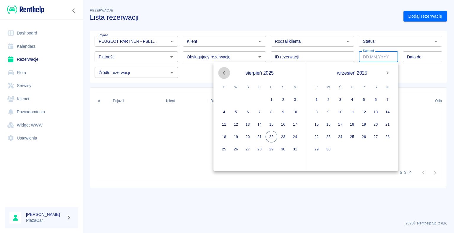
click at [224, 72] on icon "Previous month" at bounding box center [224, 73] width 2 height 4
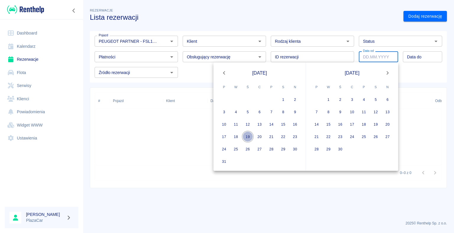
click at [247, 136] on button "19" at bounding box center [248, 137] width 12 height 12
type input "[DATE]"
type input "DD.MM.YYYY"
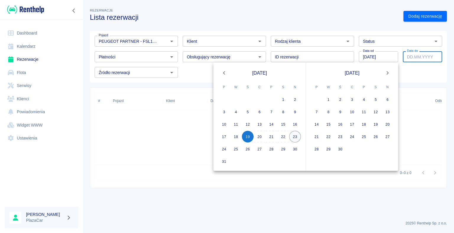
click at [294, 136] on button "23" at bounding box center [295, 137] width 12 height 12
type input "[DATE]"
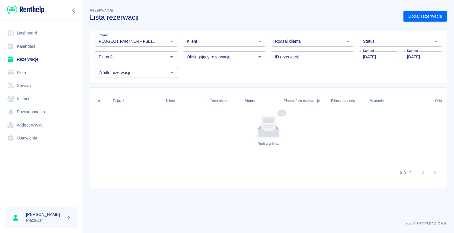
click at [437, 40] on icon "Otwórz" at bounding box center [435, 41] width 7 height 7
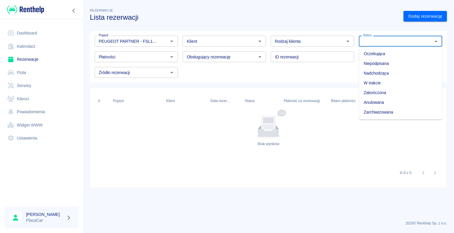
click at [402, 112] on li "Zarchiwizowana" at bounding box center [400, 113] width 83 height 10
type input "Zarchiwizowana"
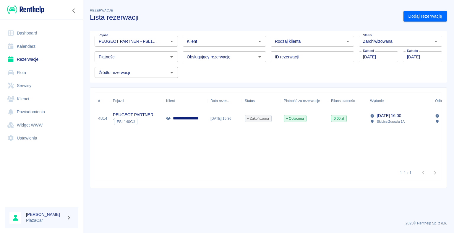
click at [232, 119] on div "[DATE] 15:36" at bounding box center [224, 118] width 34 height 19
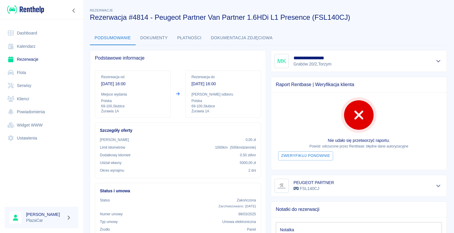
click at [392, 42] on div "Podsumowanie Dokumenty Płatności Dokumentacja zdjęciowa" at bounding box center [268, 38] width 357 height 14
drag, startPoint x: 33, startPoint y: 37, endPoint x: 30, endPoint y: 38, distance: 3.4
click at [33, 37] on link "Dashboard" at bounding box center [42, 33] width 74 height 13
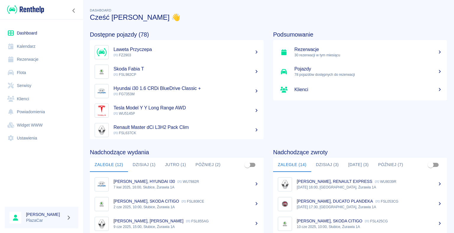
click at [154, 91] on h5 "Hyundai i30 1.6 CRDi BlueDrive Classic +" at bounding box center [185, 89] width 145 height 6
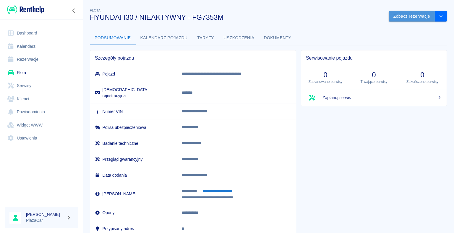
click at [389, 17] on button "Zobacz rezerwacje" at bounding box center [411, 16] width 46 height 11
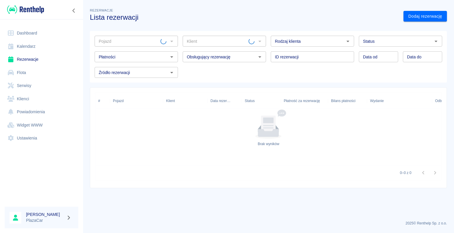
type input "HYUNDAI I30 / NIEAKTYWNY - FG7353M"
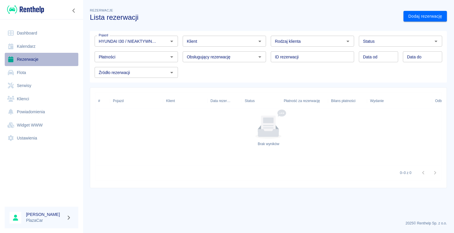
click at [32, 56] on link "Rezerwacje" at bounding box center [42, 59] width 74 height 13
click at [29, 61] on link "Rezerwacje" at bounding box center [42, 59] width 74 height 13
click at [22, 76] on link "Flota" at bounding box center [42, 72] width 74 height 13
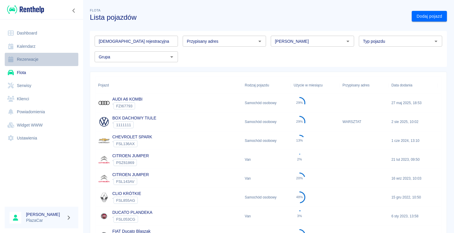
click at [21, 58] on link "Rezerwacje" at bounding box center [42, 59] width 74 height 13
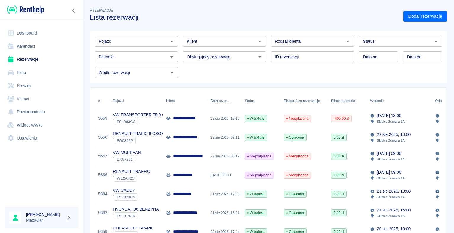
click at [14, 101] on icon at bounding box center [10, 99] width 7 height 6
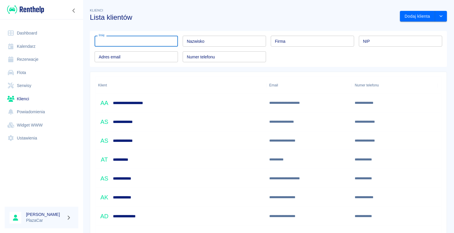
click at [140, 39] on input "Imię" at bounding box center [136, 41] width 83 height 11
type input "[PERSON_NAME]"
click at [242, 44] on input "Nazwisko" at bounding box center [224, 41] width 83 height 11
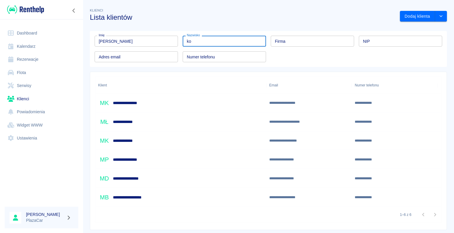
type input "ko"
click at [142, 107] on div "**********" at bounding box center [121, 103] width 46 height 12
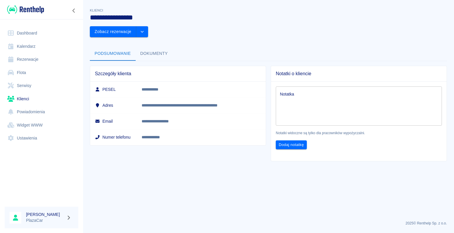
click at [154, 47] on button "Dokumenty" at bounding box center [154, 54] width 37 height 14
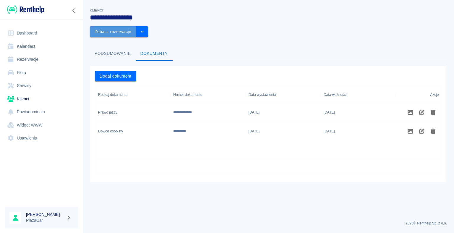
click at [136, 26] on button "Zobacz rezerwacje" at bounding box center [113, 31] width 46 height 11
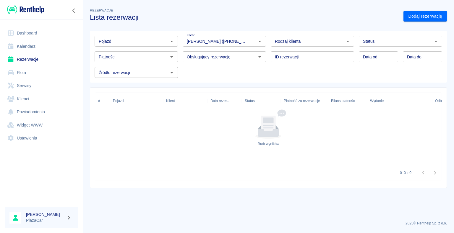
click at [27, 35] on link "Dashboard" at bounding box center [42, 33] width 74 height 13
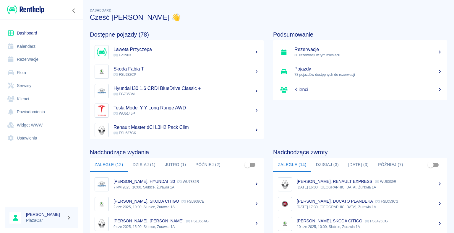
click at [153, 72] on p "FSL982CP" at bounding box center [185, 74] width 145 height 5
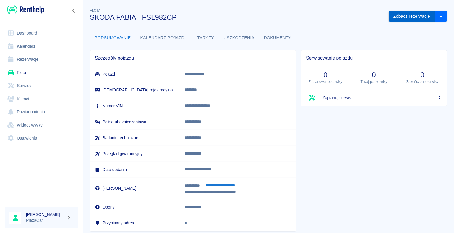
click at [405, 12] on button "Zobacz rezerwacje" at bounding box center [411, 16] width 46 height 11
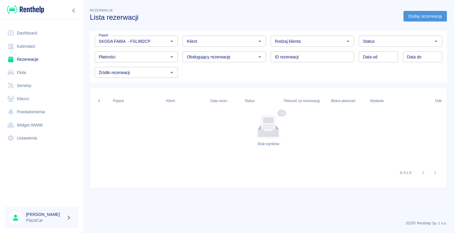
click at [416, 17] on link "Dodaj rezerwację" at bounding box center [424, 16] width 43 height 11
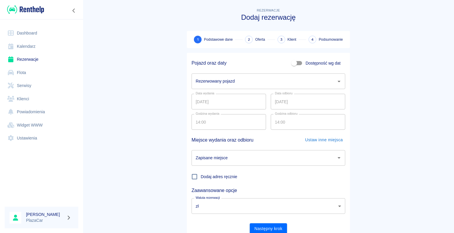
click at [235, 82] on input "Rezerwowany pojazd" at bounding box center [263, 81] width 139 height 10
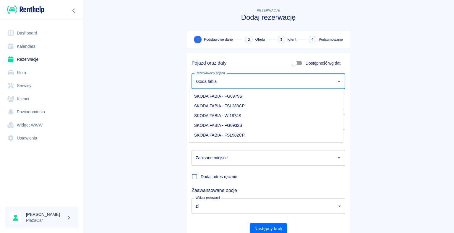
click at [230, 98] on li "SKODA FABIA - FG0979S" at bounding box center [266, 97] width 154 height 10
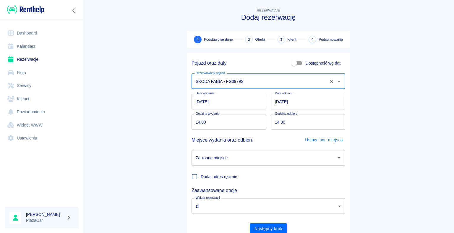
type input "SKODA FABIA - FG0979S"
click at [250, 162] on input "Zapisane miejsce" at bounding box center [263, 158] width 139 height 10
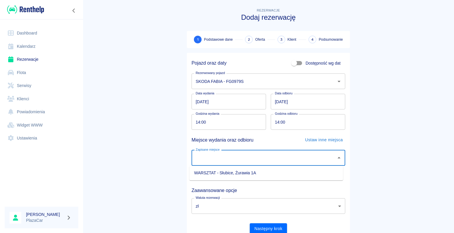
click at [220, 173] on li "WARSZTAT - Słubice, Żurawia 1A" at bounding box center [266, 173] width 154 height 10
type input "WARSZTAT - Słubice, Żurawia 1A"
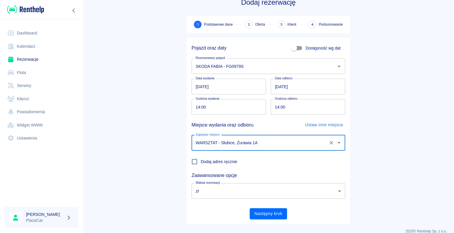
scroll to position [23, 0]
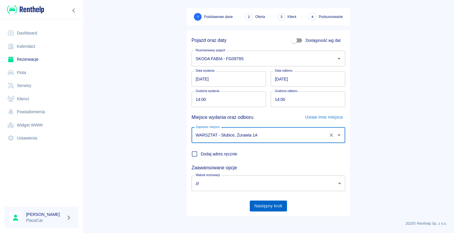
click at [275, 206] on button "Następny krok" at bounding box center [269, 206] width 38 height 11
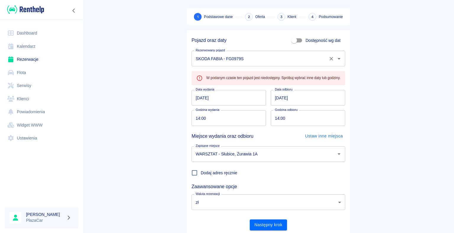
click at [263, 63] on input "SKODA FABIA - FG0979S" at bounding box center [260, 58] width 132 height 10
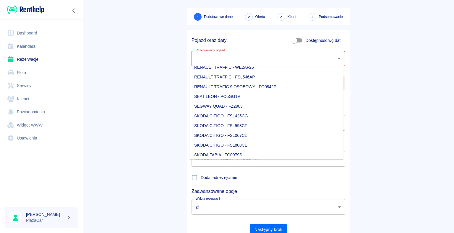
scroll to position [0, 0]
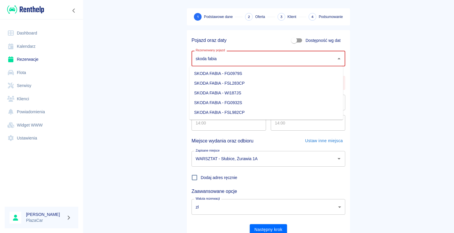
click at [255, 106] on li "SKODA FABIA - FG0932S" at bounding box center [266, 103] width 154 height 10
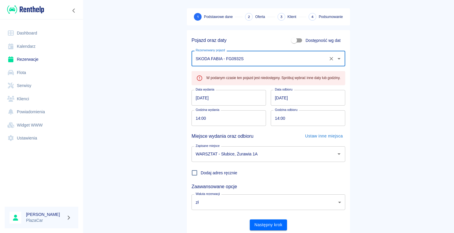
scroll to position [42, 0]
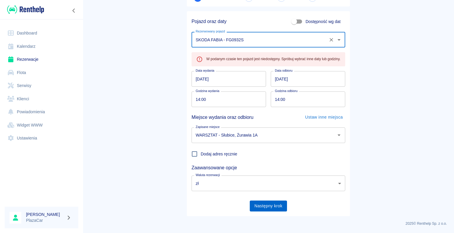
type input "SKODA FABIA - FG0932S"
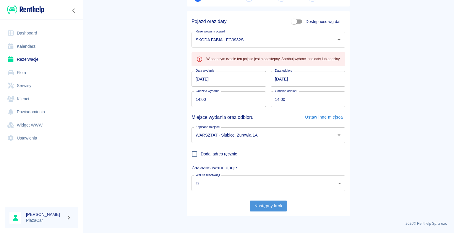
click at [268, 206] on button "Następny krok" at bounding box center [269, 206] width 38 height 11
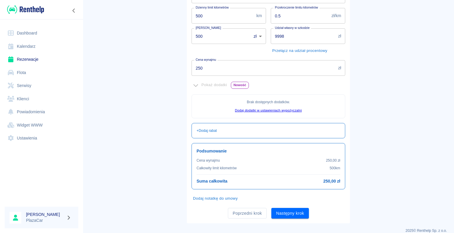
scroll to position [107, 0]
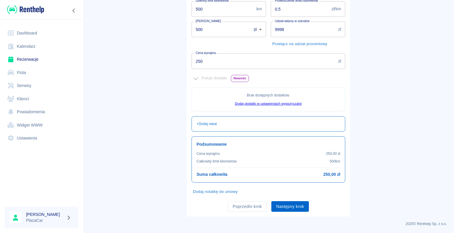
click at [285, 209] on button "Następny krok" at bounding box center [290, 206] width 38 height 11
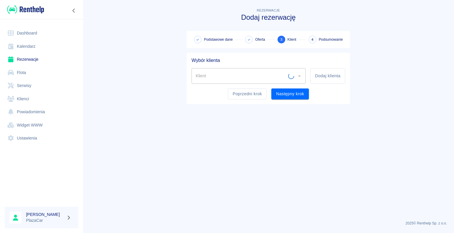
scroll to position [0, 0]
click at [301, 77] on icon "Otwórz" at bounding box center [299, 76] width 7 height 7
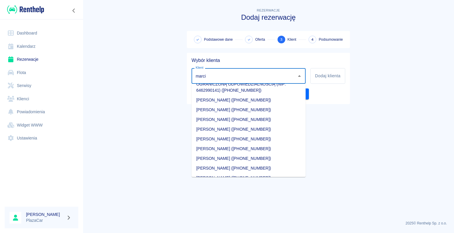
scroll to position [118, 0]
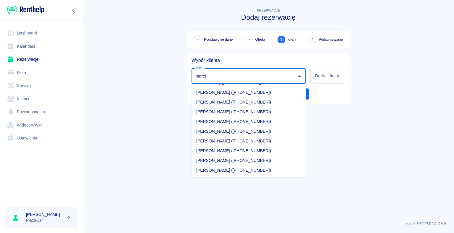
click at [232, 120] on li "[PERSON_NAME] ([PHONE_NUMBER])" at bounding box center [248, 122] width 114 height 10
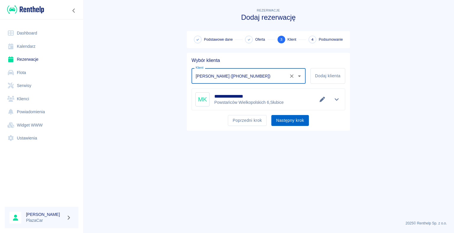
type input "[PERSON_NAME] ([PHONE_NUMBER])"
click at [287, 123] on button "Następny krok" at bounding box center [290, 120] width 38 height 11
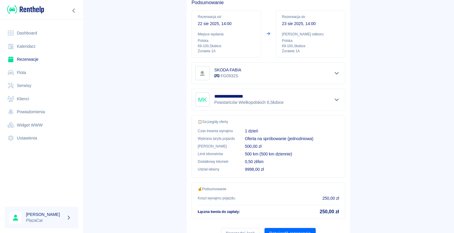
scroll to position [84, 0]
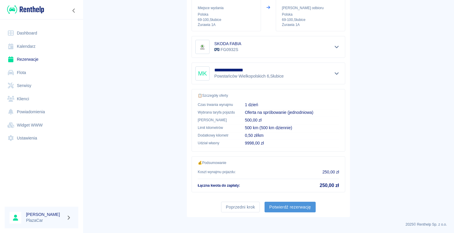
click at [291, 206] on button "Potwierdź rezerwację" at bounding box center [289, 207] width 51 height 11
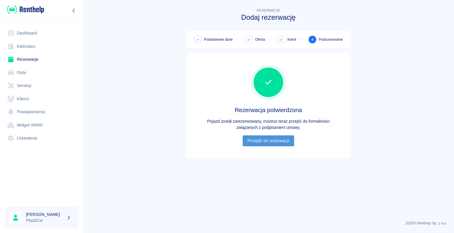
click at [278, 140] on link "Przejdź do rezerwacji" at bounding box center [267, 141] width 51 height 11
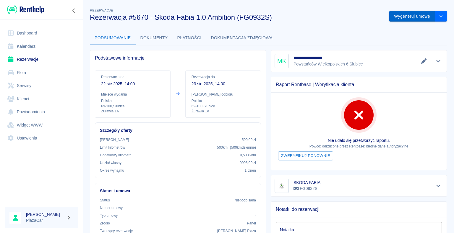
click at [394, 18] on button "Wygeneruj umowę" at bounding box center [412, 16] width 46 height 11
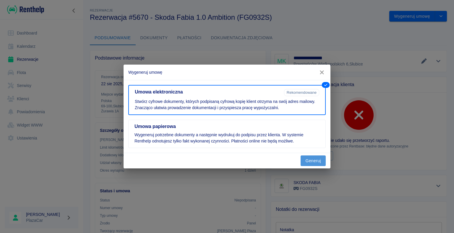
click at [311, 160] on button "Generuj" at bounding box center [312, 161] width 25 height 11
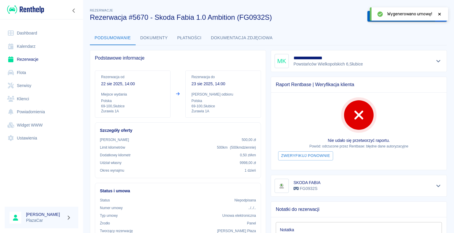
click at [367, 17] on button "Podpisz umowę elektroniczną" at bounding box center [401, 16] width 68 height 11
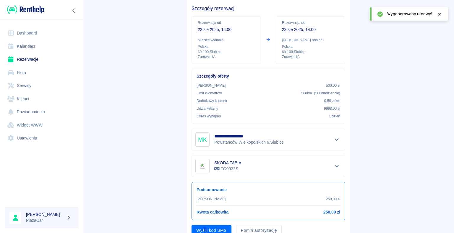
scroll to position [69, 0]
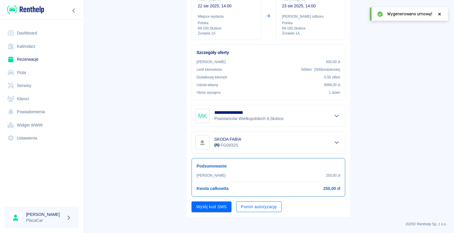
click at [252, 206] on button "Pomiń autoryzację" at bounding box center [258, 207] width 45 height 11
click at [217, 207] on button "Podpisz umowę" at bounding box center [211, 207] width 40 height 11
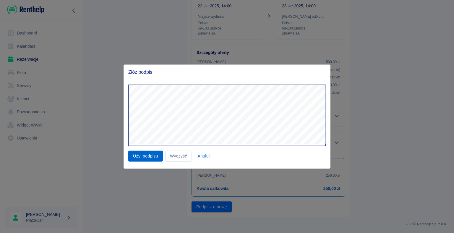
click at [152, 155] on button "Użyj podpisu" at bounding box center [145, 156] width 35 height 11
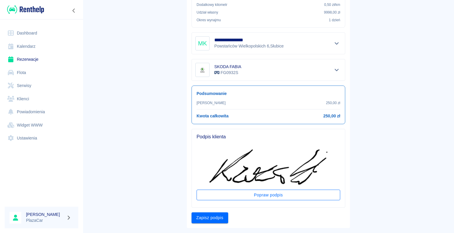
scroll to position [153, 0]
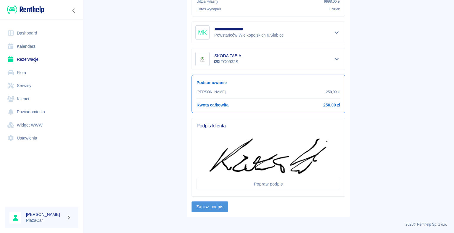
click at [211, 210] on button "Zapisz podpis" at bounding box center [209, 207] width 37 height 11
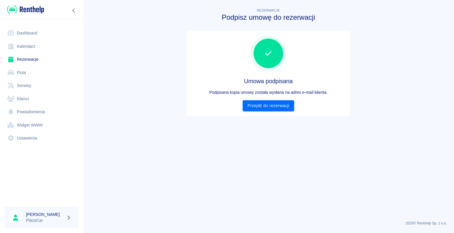
scroll to position [0, 0]
click at [271, 106] on link "Przejdź do rezerwacji" at bounding box center [267, 105] width 51 height 11
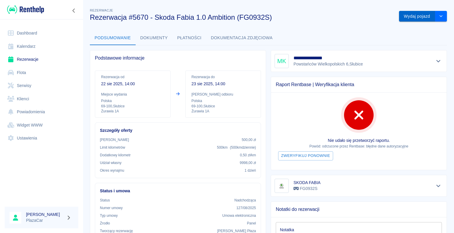
click at [417, 18] on button "Wydaj pojazd" at bounding box center [417, 16] width 36 height 11
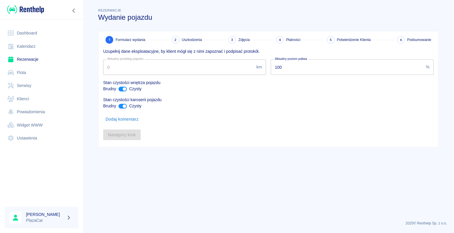
type input "239680"
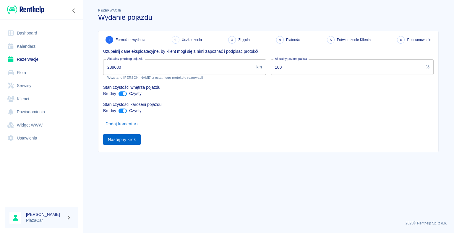
click at [129, 141] on button "Następny krok" at bounding box center [122, 139] width 38 height 11
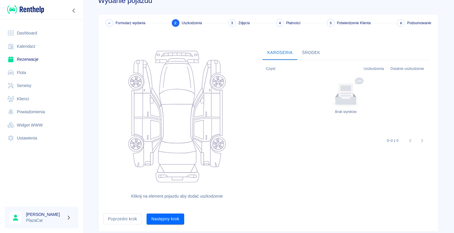
scroll to position [32, 0]
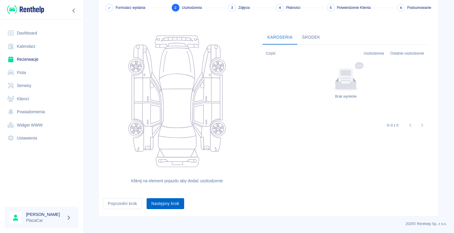
click at [159, 203] on button "Następny krok" at bounding box center [165, 203] width 38 height 11
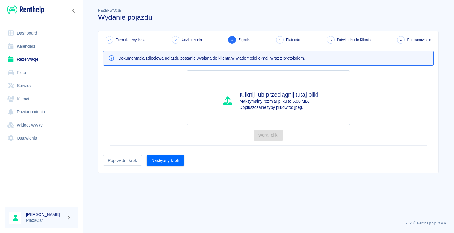
scroll to position [0, 0]
click at [162, 157] on button "Następny krok" at bounding box center [165, 160] width 38 height 11
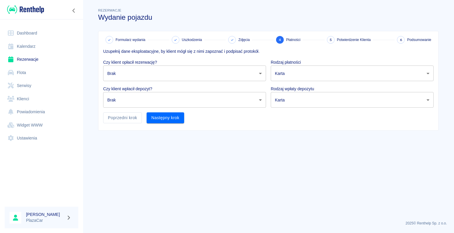
click at [182, 69] on body "Używamy plików Cookies, by zapewnić Ci najlepsze możliwe doświadczenie. Aby dow…" at bounding box center [227, 116] width 454 height 233
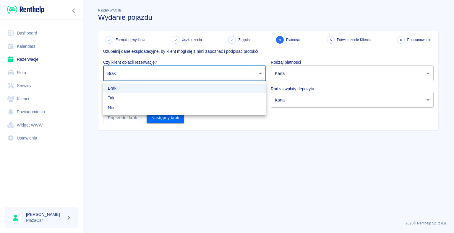
click at [165, 99] on li "Tak" at bounding box center [184, 98] width 163 height 10
type input "true"
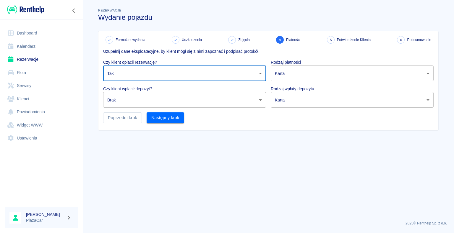
click at [162, 102] on body "Używamy plików Cookies, by zapewnić Ci najlepsze możliwe doświadczenie. Aby dow…" at bounding box center [227, 116] width 454 height 233
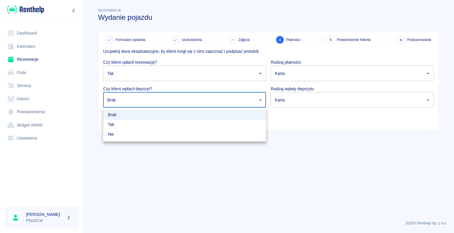
click at [131, 129] on li "Tak" at bounding box center [184, 125] width 163 height 10
type input "true"
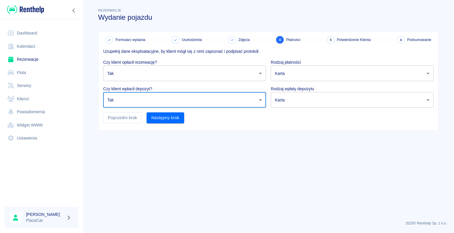
click at [357, 68] on body "Używamy plików Cookies, by zapewnić Ci najlepsze możliwe doświadczenie. Aby dow…" at bounding box center [227, 116] width 454 height 233
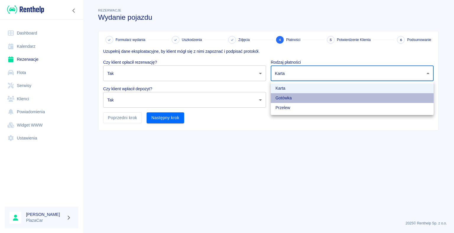
click at [309, 100] on li "Gotówka" at bounding box center [352, 98] width 163 height 10
type input "cash"
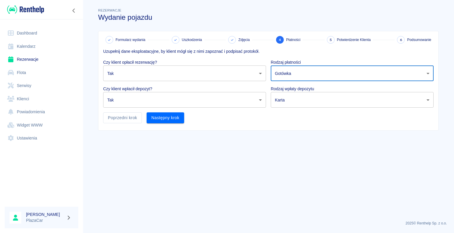
click at [302, 101] on body "Używamy plików Cookies, by zapewnić Ci najlepsze możliwe doświadczenie. Aby dow…" at bounding box center [227, 116] width 454 height 233
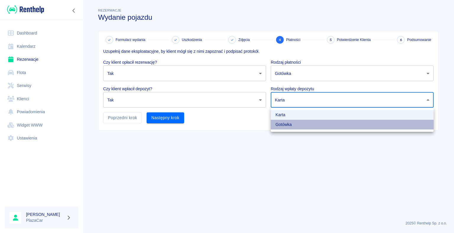
click at [289, 124] on li "Gotówka" at bounding box center [352, 125] width 163 height 10
type input "cash"
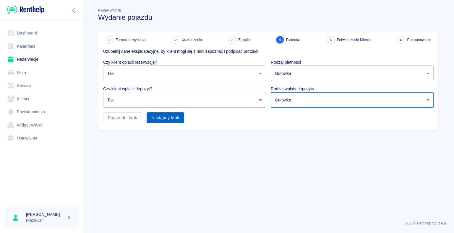
click at [169, 119] on button "Następny krok" at bounding box center [165, 118] width 38 height 11
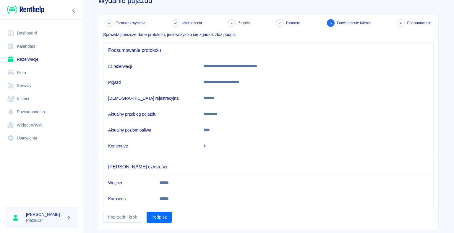
scroll to position [30, 0]
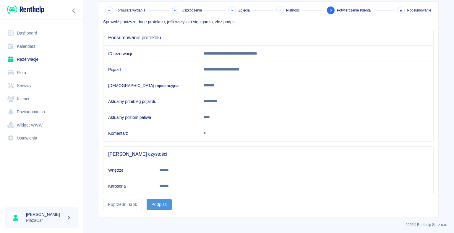
click at [153, 203] on button "Podpisz" at bounding box center [158, 204] width 25 height 11
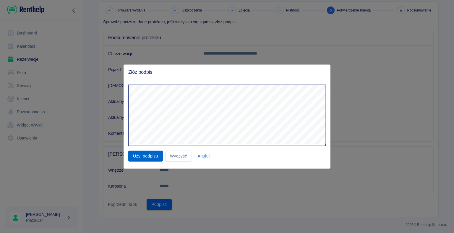
click at [154, 157] on button "Użyj podpisu" at bounding box center [145, 156] width 35 height 11
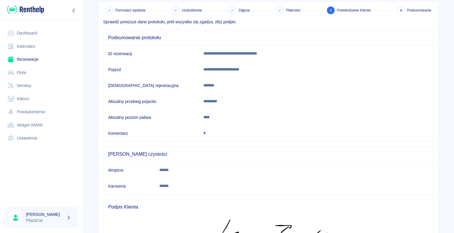
scroll to position [119, 0]
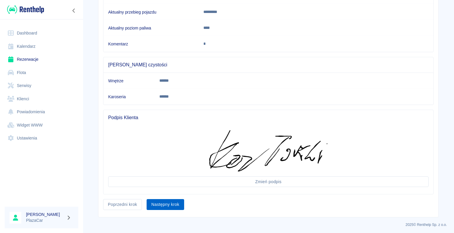
click at [156, 203] on button "Następny krok" at bounding box center [165, 204] width 38 height 11
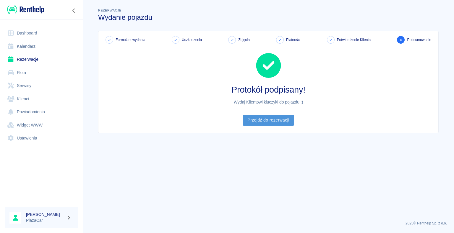
click at [268, 119] on link "Przejdź do rezerwacji" at bounding box center [267, 120] width 51 height 11
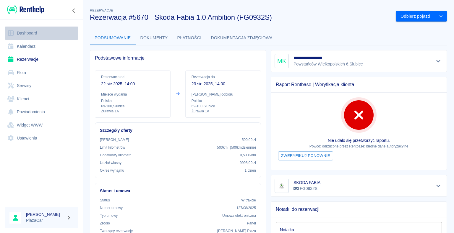
click at [30, 31] on link "Dashboard" at bounding box center [42, 33] width 74 height 13
